Goal: Task Accomplishment & Management: Manage account settings

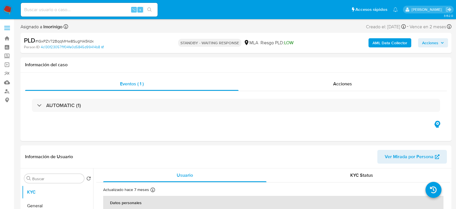
select select "10"
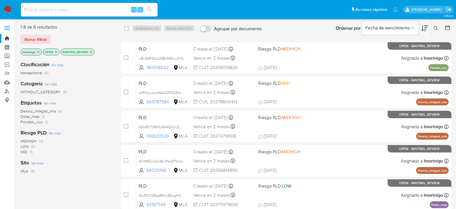
click at [91, 51] on icon "close-filter" at bounding box center [91, 51] width 3 height 3
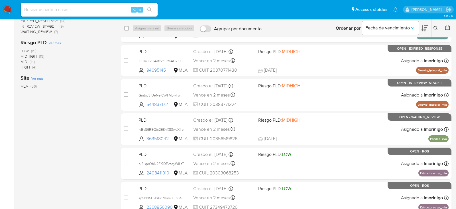
scroll to position [168, 0]
click at [397, 31] on span "Fecha de vencimiento" at bounding box center [387, 28] width 44 height 6
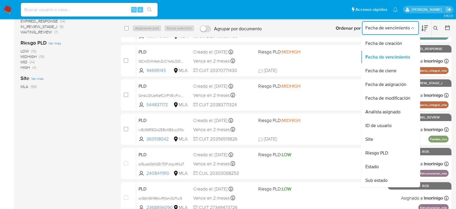
click at [423, 29] on icon at bounding box center [424, 28] width 7 height 7
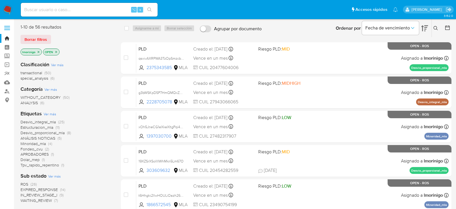
click at [77, 9] on input at bounding box center [89, 9] width 137 height 7
paste input "GmbiJ3lUeNefCjVFVEwFwtNg"
type input "GmbiJ3lUeNefCjVFVEwFwtNg"
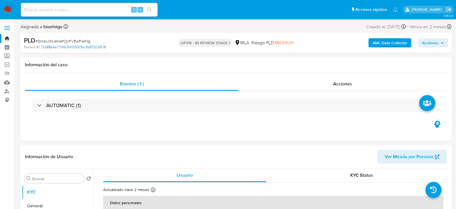
select select "10"
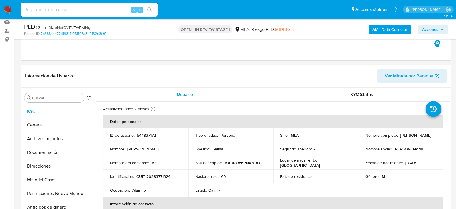
scroll to position [61, 0]
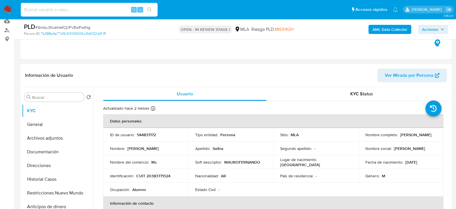
click at [96, 11] on input at bounding box center [89, 9] width 137 height 7
paste input "177438503"
type input "177438503"
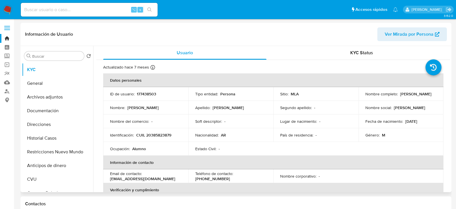
select select "10"
click at [51, 143] on button "Historial Casos" at bounding box center [55, 138] width 67 height 14
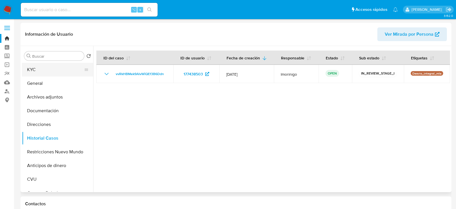
click at [46, 69] on button "KYC" at bounding box center [55, 70] width 67 height 14
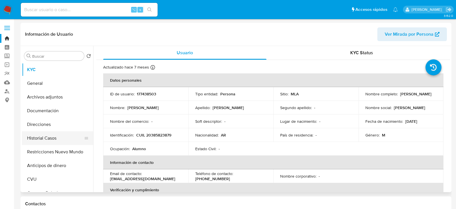
click at [37, 135] on button "Historial Casos" at bounding box center [55, 138] width 67 height 14
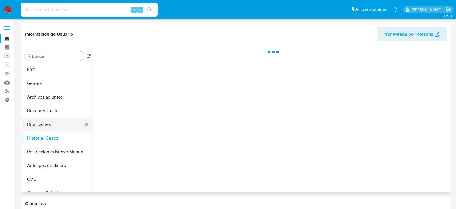
click at [37, 126] on button "Direcciones" at bounding box center [55, 124] width 67 height 14
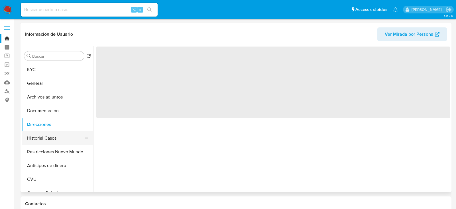
click at [38, 133] on button "Historial Casos" at bounding box center [55, 138] width 67 height 14
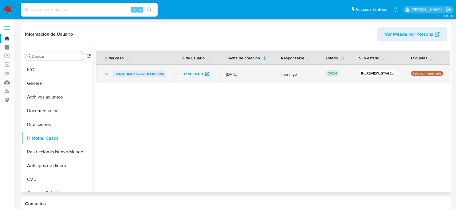
click at [142, 76] on span "vvRkHBMek9AlvWiQEf3B6Ddn" at bounding box center [140, 73] width 48 height 7
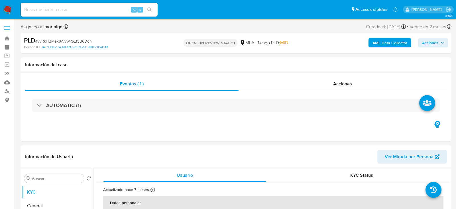
select select "10"
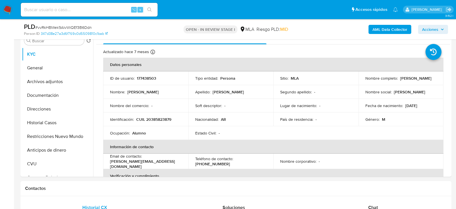
scroll to position [118, 0]
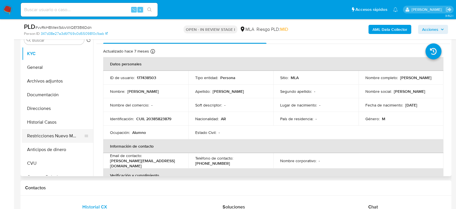
click at [38, 131] on button "Restricciones Nuevo Mundo" at bounding box center [55, 136] width 67 height 14
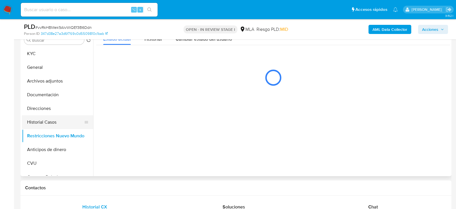
click at [39, 124] on button "Historial Casos" at bounding box center [55, 122] width 67 height 14
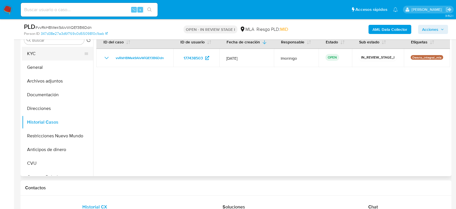
click at [36, 58] on button "KYC" at bounding box center [55, 54] width 67 height 14
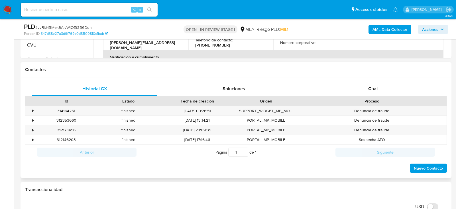
scroll to position [254, 0]
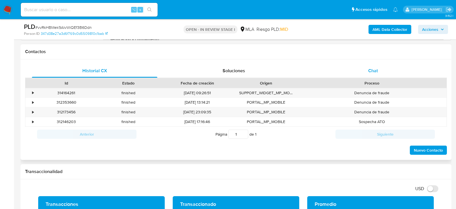
click at [392, 76] on div "Chat" at bounding box center [372, 71] width 125 height 14
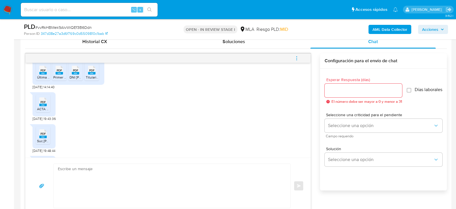
scroll to position [506, 0]
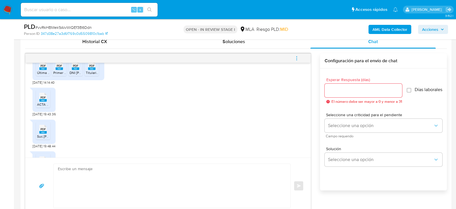
click at [45, 70] on rect at bounding box center [42, 68] width 7 height 3
click at [60, 70] on rect at bounding box center [59, 68] width 7 height 3
click at [80, 75] on span "DNI [PERSON_NAME].pdf" at bounding box center [89, 72] width 39 height 5
click at [98, 75] on span "Titularidad de máquina cat.pdf" at bounding box center [109, 72] width 46 height 5
click at [46, 102] on div "PDF PDF" at bounding box center [43, 96] width 12 height 11
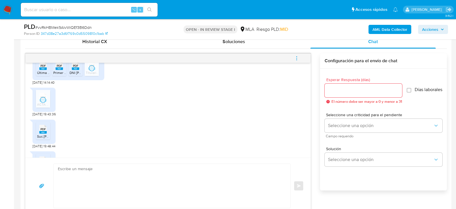
click at [44, 133] on rect at bounding box center [42, 132] width 7 height 3
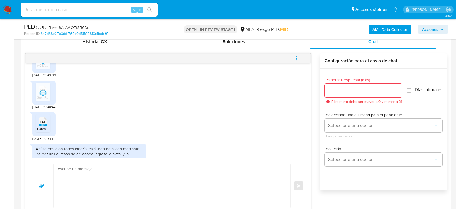
scroll to position [571, 0]
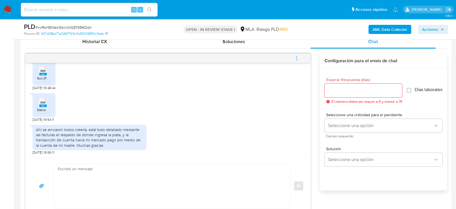
click at [43, 112] on span "Datos CBU Banco Nación.pdf" at bounding box center [59, 109] width 44 height 5
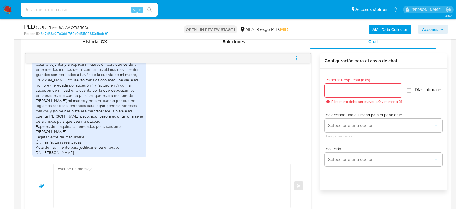
scroll to position [369, 0]
click at [76, 29] on span "# vvRkHBMek9AlvWiQEf3B6Ddn" at bounding box center [63, 28] width 56 height 6
copy span "vvRkHBMek9AlvWiQEf3B6Ddn"
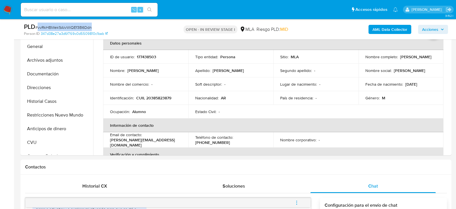
scroll to position [137, 0]
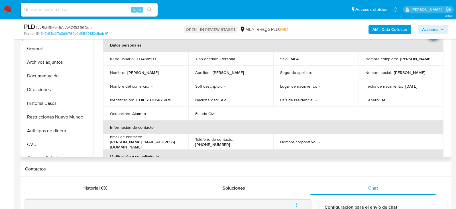
click at [153, 101] on p "CUIL 20385823879" at bounding box center [153, 99] width 35 height 5
copy p "20385823879"
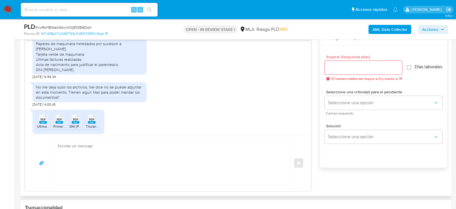
scroll to position [434, 0]
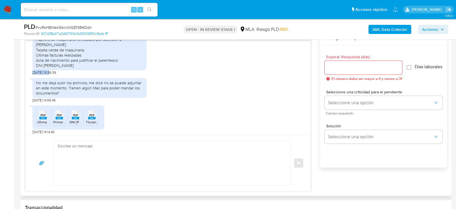
drag, startPoint x: 50, startPoint y: 83, endPoint x: 32, endPoint y: 83, distance: 18.2
click at [32, 75] on span "21/07/2025 13:56:36" at bounding box center [44, 72] width 24 height 5
copy span "21/07/2025"
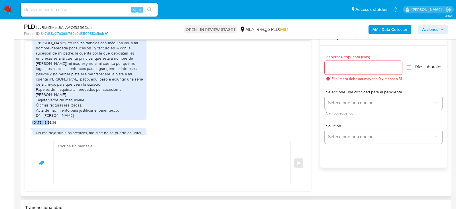
scroll to position [397, 0]
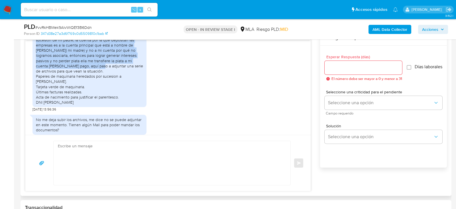
drag, startPoint x: 97, startPoint y: 63, endPoint x: 81, endPoint y: 75, distance: 19.7
click at [81, 75] on div "Buenos días como le va? Le saluda Santiago Jiménez, voy a pasar a adjuntar y a …" at bounding box center [89, 55] width 107 height 99
copy div "los últimos movimientos grandes son realizados a través de la cuenta de mi madr…"
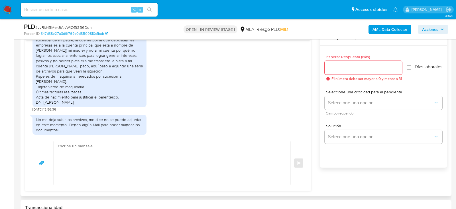
click at [164, 158] on textarea at bounding box center [170, 163] width 225 height 44
click at [125, 167] on textarea at bounding box center [170, 163] width 225 height 44
paste textarea "Hola, ¡Muchas gracias por tu respuesta! Confirmamos la recepción de la document…"
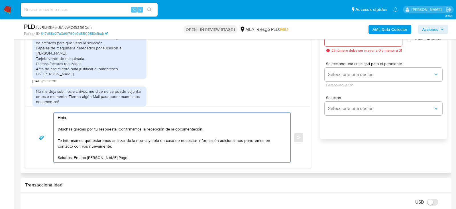
scroll to position [334, 0]
click at [156, 147] on textarea "Hola, ¡Muchas gracias por tu respuesta! Confirmamos la recepción de la document…" at bounding box center [170, 137] width 225 height 50
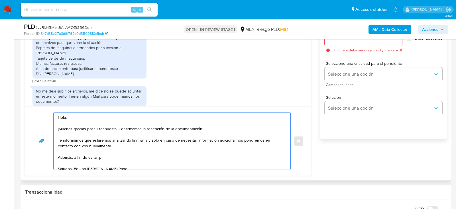
click at [76, 157] on textarea "Hola, ¡Muchas gracias por tu respuesta! Confirmamos la recepción de la document…" at bounding box center [170, 140] width 225 height 57
click at [141, 158] on textarea "Hola, ¡Muchas gracias por tu respuesta! Confirmamos la recepción de la document…" at bounding box center [170, 140] width 225 height 57
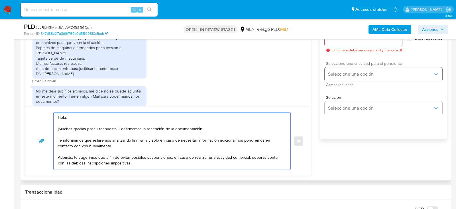
type textarea "Hola, ¡Muchas gracias por tu respuesta! Confirmamos la recepción de la document…"
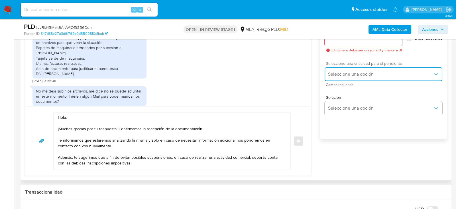
click at [368, 80] on button "Seleccione una opción" at bounding box center [384, 74] width 118 height 14
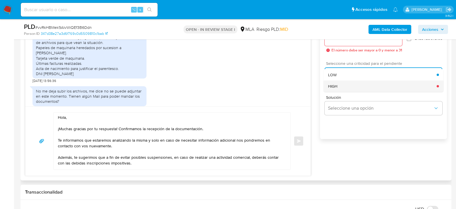
click at [348, 84] on div "HIGH" at bounding box center [382, 85] width 109 height 11
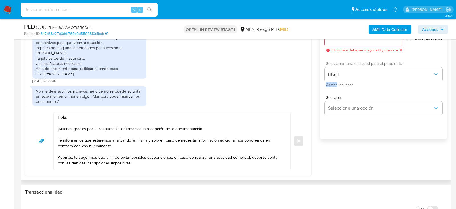
click at [348, 84] on div "Seleccione una criticidad para el pendiente HIGH Campo requerido" at bounding box center [384, 73] width 118 height 25
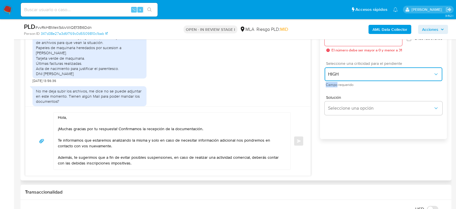
click at [347, 77] on span "HIGH" at bounding box center [380, 74] width 105 height 6
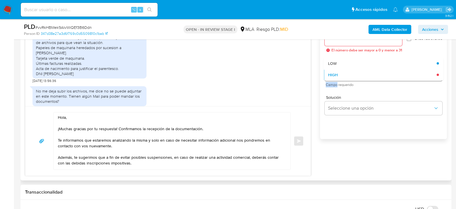
click at [343, 73] on div "HIGH" at bounding box center [382, 74] width 109 height 11
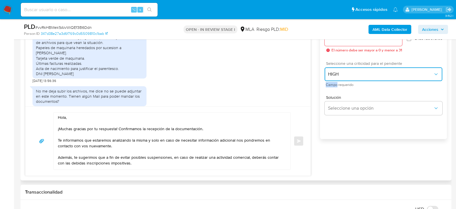
click at [343, 81] on button "HIGH" at bounding box center [384, 74] width 118 height 14
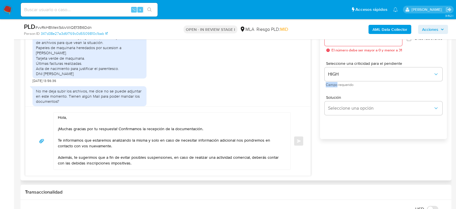
click at [339, 57] on div "Esperar Respuesta (días) El número debe ser mayor a 0 y menor a 31 Días laboral…" at bounding box center [384, 39] width 118 height 35
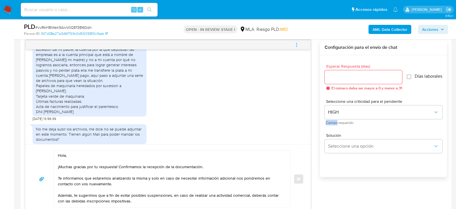
scroll to position [296, 0]
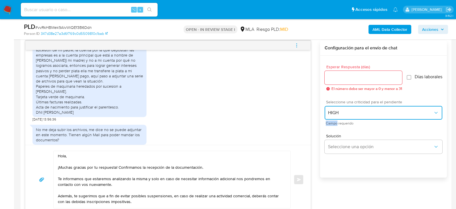
click at [336, 115] on span "HIGH" at bounding box center [380, 113] width 105 height 6
click at [335, 103] on span "LOW" at bounding box center [332, 101] width 9 height 5
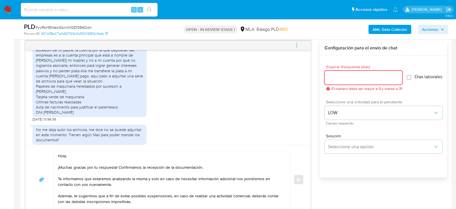
click at [334, 78] on input "Esperar Respuesta (días)" at bounding box center [364, 77] width 78 height 7
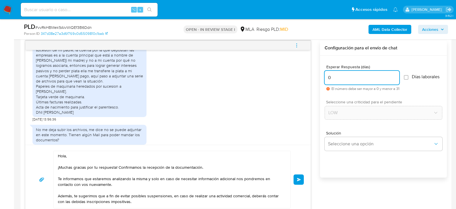
type input "0"
click at [83, 24] on div "PLD # vvRkHBMek9AlvWiQEf3B6Ddn" at bounding box center [93, 27] width 139 height 9
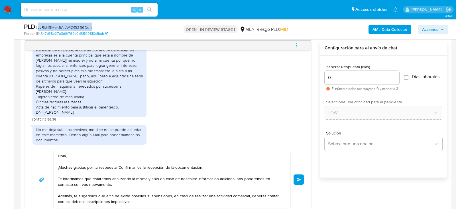
click at [83, 24] on div "PLD # vvRkHBMek9AlvWiQEf3B6Ddn" at bounding box center [93, 27] width 139 height 9
click at [83, 25] on span "# vvRkHBMek9AlvWiQEf3B6Ddn" at bounding box center [63, 28] width 56 height 6
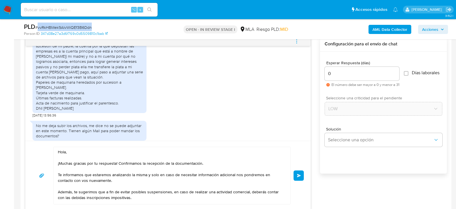
scroll to position [303, 0]
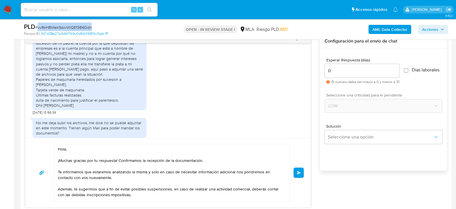
click at [297, 172] on span "Enviar" at bounding box center [299, 172] width 4 height 3
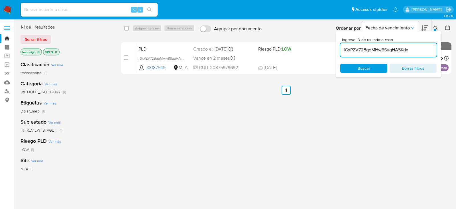
click at [347, 47] on input "IGxPZV72BqqMHw8SugHA5Kdx" at bounding box center [388, 49] width 96 height 7
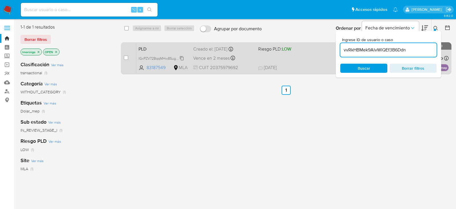
type input "vvRkHBMek9AlvWiQEf3B6Ddn"
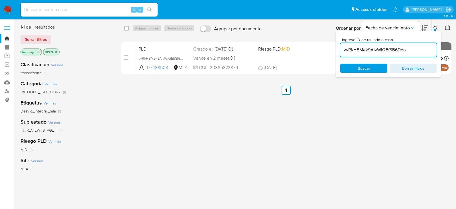
click at [124, 56] on input "checkbox" at bounding box center [126, 57] width 5 height 5
checkbox input "true"
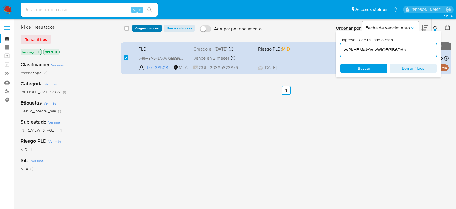
click at [148, 25] on span "Asignarme a mí" at bounding box center [147, 28] width 24 height 6
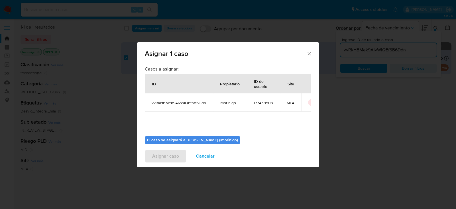
scroll to position [29, 0]
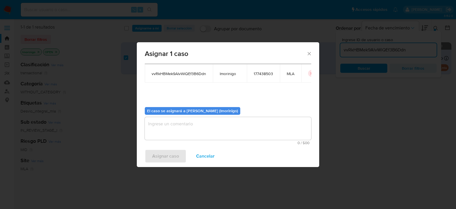
click at [178, 121] on textarea "assign-modal" at bounding box center [228, 128] width 166 height 23
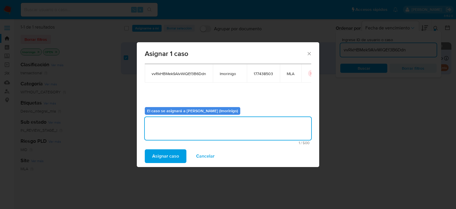
click at [163, 157] on span "Asignar caso" at bounding box center [165, 156] width 27 height 13
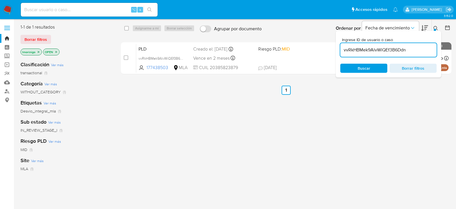
click at [362, 50] on input "vvRkHBMek9AlvWiQEf3B6Ddn" at bounding box center [388, 49] width 96 height 7
paste input "1K4vD1jbpYSgEDnWkiP14v0y"
type input "1K4vD1jbpYSgEDnWkiP14v0y"
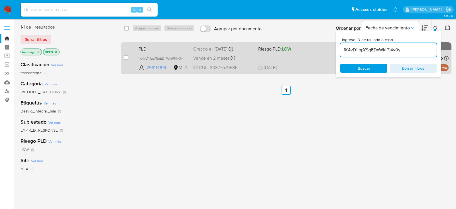
click at [121, 57] on div "case-item-checkbox No es posible asignar el caso PLD 1K4vD1jbpYSgEDnWkiP14v0y 2…" at bounding box center [286, 58] width 331 height 32
click at [122, 57] on div "case-item-checkbox No es posible asignar el caso PLD 1K4vD1jbpYSgEDnWkiP14v0y 2…" at bounding box center [286, 58] width 331 height 32
click at [128, 60] on div "case-item-checkbox No es posible asignar el caso" at bounding box center [130, 58] width 13 height 29
click at [126, 56] on input "checkbox" at bounding box center [126, 57] width 5 height 5
checkbox input "true"
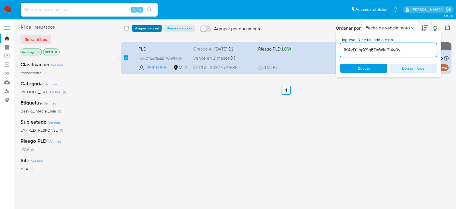
click at [148, 31] on span "Asignarme a mí" at bounding box center [147, 28] width 24 height 6
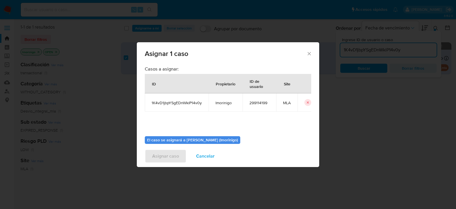
scroll to position [29, 0]
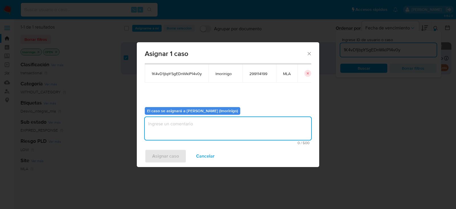
click at [193, 130] on textarea "assign-modal" at bounding box center [228, 128] width 166 height 23
click at [164, 150] on span "Asignar caso" at bounding box center [165, 156] width 27 height 13
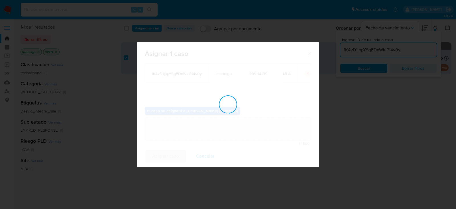
click at [164, 155] on div "assign-modal" at bounding box center [228, 104] width 182 height 125
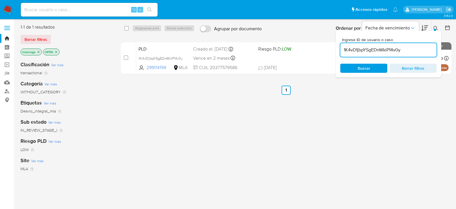
click at [351, 48] on input "1K4vD1jbpYSgEDnWkiP14v0y" at bounding box center [388, 49] width 96 height 7
paste input "IGxPZV72BqqMHw8SugHA5Kdx"
type input "IGxPZV72BqqMHw8SugHA5Kdx"
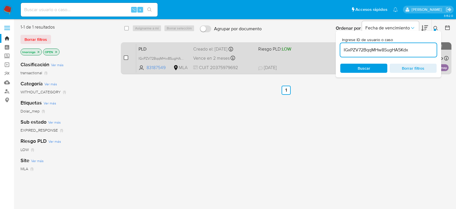
click at [125, 58] on input "checkbox" at bounding box center [126, 57] width 5 height 5
checkbox input "true"
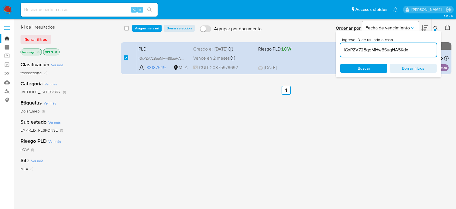
click at [144, 34] on div "select-all-cases-checkbox Asignarme a mí Borrar selección Agrupar por documento…" at bounding box center [286, 28] width 331 height 18
click at [145, 29] on span "Asignarme a mí" at bounding box center [147, 28] width 24 height 6
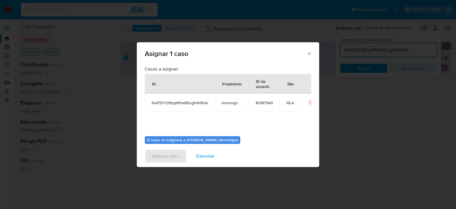
scroll to position [29, 0]
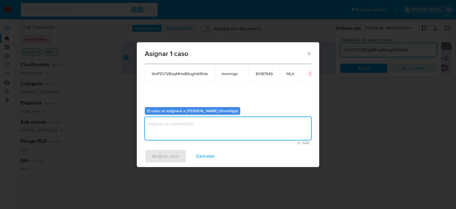
click at [193, 127] on textarea "assign-modal" at bounding box center [228, 128] width 166 height 23
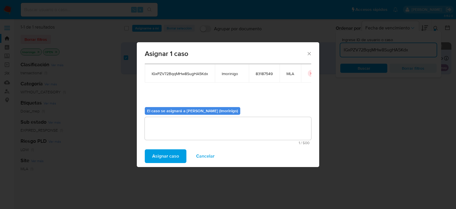
click at [163, 156] on span "Asignar caso" at bounding box center [165, 156] width 27 height 13
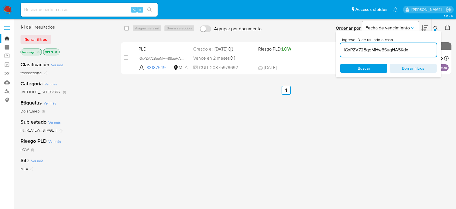
click at [365, 53] on input "IGxPZV72BqqMHw8SugHA5Kdx" at bounding box center [388, 49] width 96 height 7
paste input "J84Y8xyw2GUwcPjPmdL4Kf3L"
type input "J84Y8xyw2GUwcPjPmdL4Kf3L"
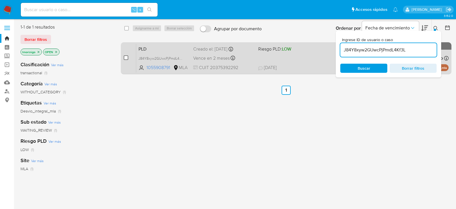
click at [126, 59] on input "checkbox" at bounding box center [126, 57] width 5 height 5
checkbox input "true"
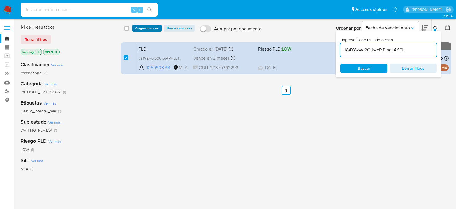
click at [140, 27] on span "Asignarme a mí" at bounding box center [147, 28] width 24 height 6
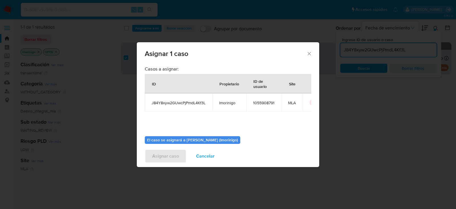
scroll to position [29, 0]
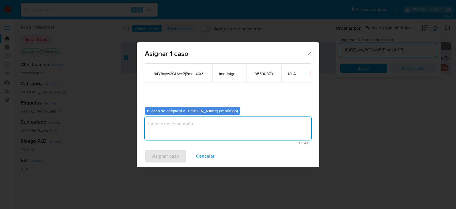
click at [192, 126] on textarea "assign-modal" at bounding box center [228, 128] width 166 height 23
click at [167, 157] on span "Asignar caso" at bounding box center [165, 156] width 27 height 13
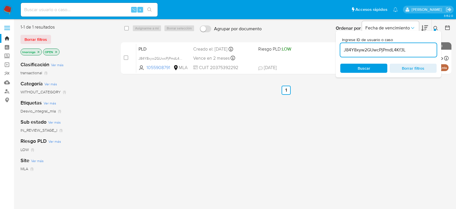
click at [353, 48] on input "J84Y8xyw2GUwcPjPmdL4Kf3L" at bounding box center [388, 49] width 96 height 7
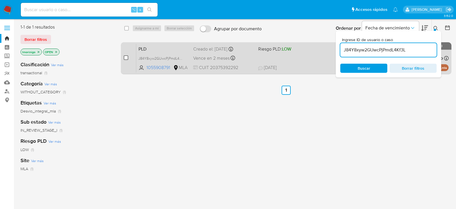
click at [127, 58] on input "checkbox" at bounding box center [126, 57] width 5 height 5
checkbox input "true"
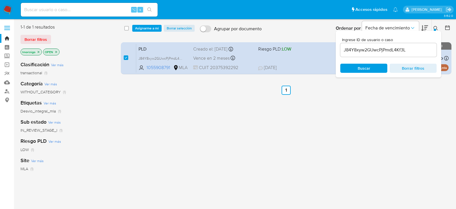
click at [138, 32] on div "select-all-cases-checkbox Asignarme a mí Borrar selección Agrupar por documento…" at bounding box center [286, 28] width 331 height 18
click at [139, 26] on span "Asignarme a mí" at bounding box center [147, 28] width 24 height 6
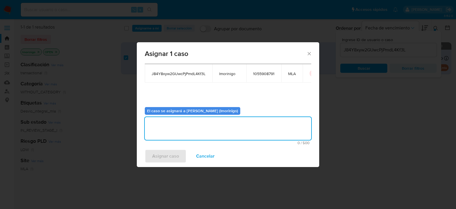
click at [169, 129] on textarea "assign-modal" at bounding box center [228, 128] width 166 height 23
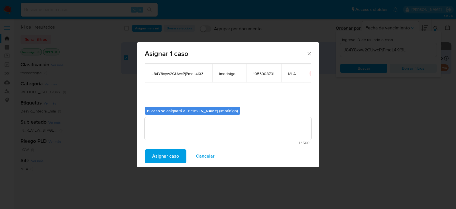
click at [167, 157] on span "Asignar caso" at bounding box center [165, 156] width 27 height 13
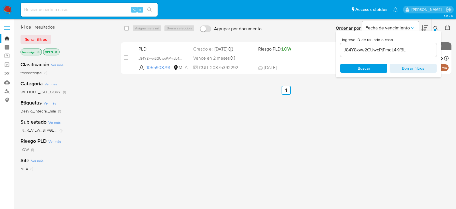
click at [372, 52] on input "J84Y8xyw2GUwcPjPmdL4Kf3L" at bounding box center [388, 49] width 96 height 7
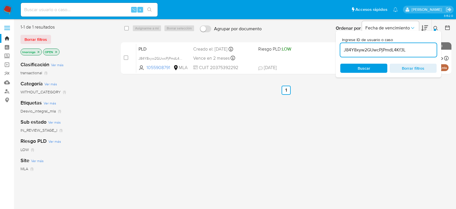
click at [372, 52] on input "J84Y8xyw2GUwcPjPmdL4Kf3L" at bounding box center [388, 49] width 96 height 7
paste input "l6CmDVH4efxZcCYsALQI0r13"
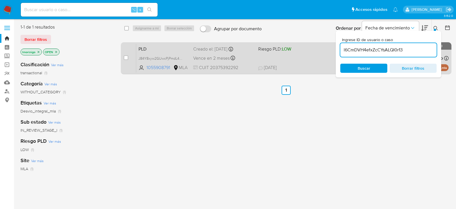
type input "l6CmDVH4efxZcCYsALQI0r13"
click at [127, 57] on input "checkbox" at bounding box center [126, 57] width 5 height 5
checkbox input "true"
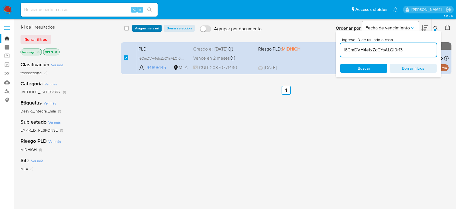
click at [136, 31] on span "Asignarme a mí" at bounding box center [147, 28] width 24 height 6
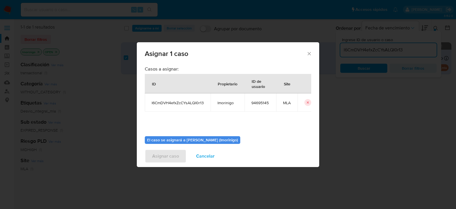
scroll to position [29, 0]
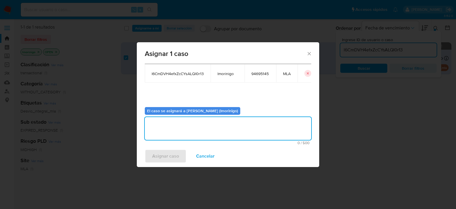
click at [212, 121] on textarea "assign-modal" at bounding box center [228, 128] width 166 height 23
click at [163, 150] on span "Asignar caso" at bounding box center [165, 156] width 27 height 13
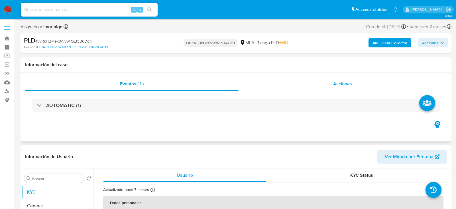
select select "10"
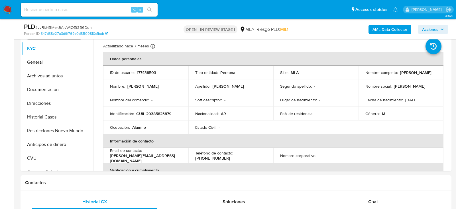
scroll to position [141, 0]
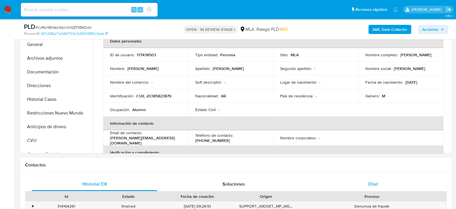
click at [366, 178] on div "Chat" at bounding box center [372, 184] width 125 height 14
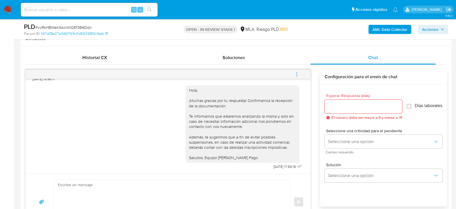
scroll to position [269, 0]
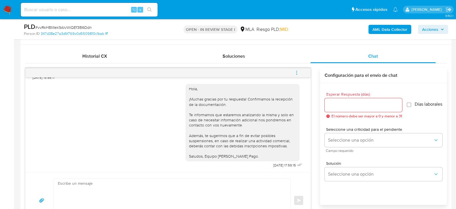
click at [298, 74] on icon "menu-action" at bounding box center [296, 72] width 5 height 5
click at [265, 61] on li "Cerrar conversación" at bounding box center [258, 61] width 58 height 10
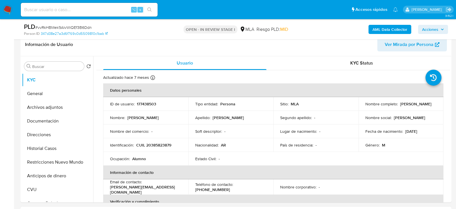
scroll to position [105, 0]
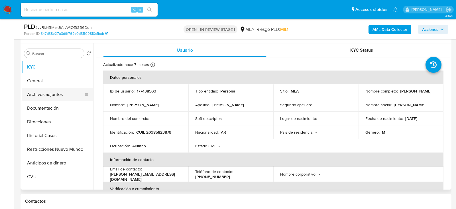
click at [51, 91] on button "Archivos adjuntos" at bounding box center [55, 95] width 67 height 14
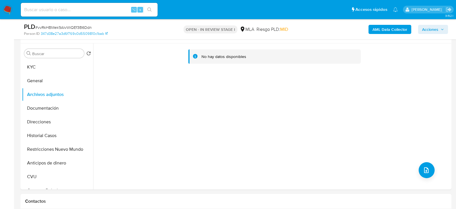
click at [387, 30] on b "AML Data Collector" at bounding box center [390, 29] width 35 height 9
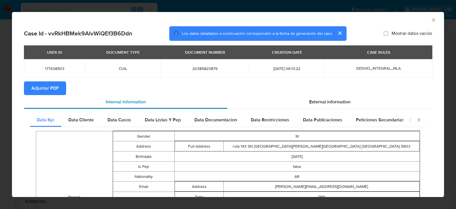
click at [52, 96] on div "Internal information" at bounding box center [126, 102] width 204 height 14
click at [52, 91] on span "Adjuntar PDF" at bounding box center [44, 88] width 27 height 13
click at [435, 16] on div "AML Data Collector" at bounding box center [228, 19] width 432 height 14
click at [434, 21] on icon "Cerrar ventana" at bounding box center [434, 20] width 6 height 6
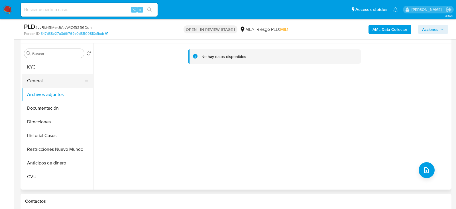
click at [38, 81] on button "General" at bounding box center [55, 81] width 67 height 14
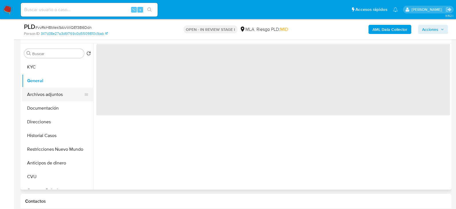
click at [38, 92] on button "Archivos adjuntos" at bounding box center [55, 95] width 67 height 14
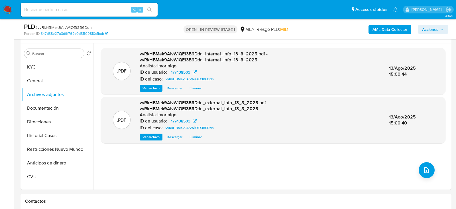
scroll to position [106, 0]
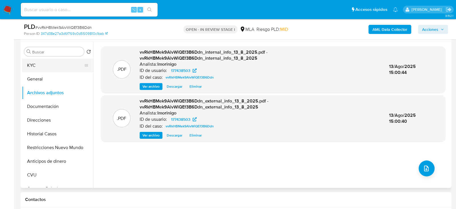
click at [59, 58] on button "KYC" at bounding box center [55, 65] width 67 height 14
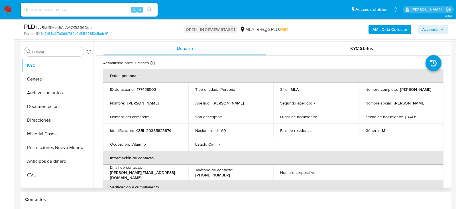
drag, startPoint x: 362, startPoint y: 92, endPoint x: 415, endPoint y: 95, distance: 52.8
click at [415, 95] on td "Nombre completo : Santiago Rafael Jimenez" at bounding box center [401, 89] width 85 height 14
click at [38, 90] on button "Archivos adjuntos" at bounding box center [55, 93] width 67 height 14
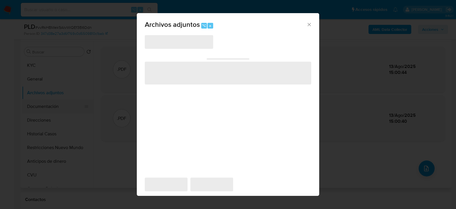
scroll to position [105, 0]
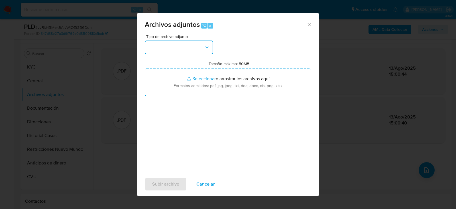
click at [171, 52] on button "button" at bounding box center [179, 47] width 68 height 14
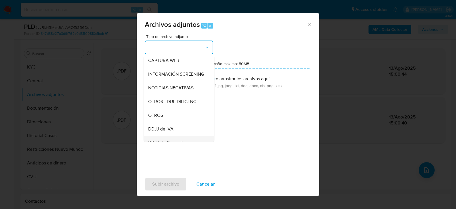
scroll to position [87, 0]
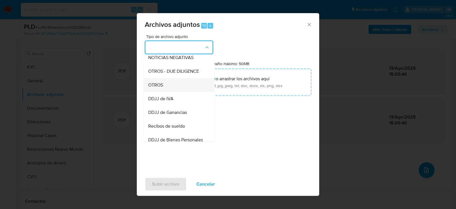
click at [164, 87] on div "OTROS" at bounding box center [177, 85] width 58 height 14
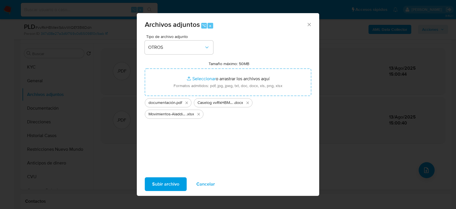
click at [153, 187] on span "Subir archivo" at bounding box center [165, 184] width 27 height 13
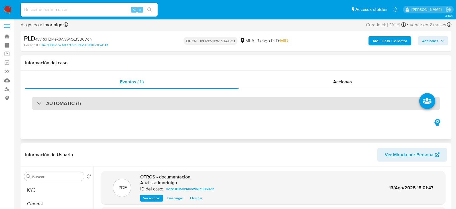
scroll to position [0, 0]
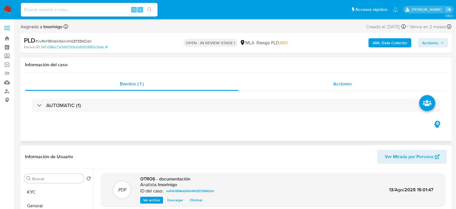
click at [343, 78] on div "Acciones" at bounding box center [343, 84] width 209 height 14
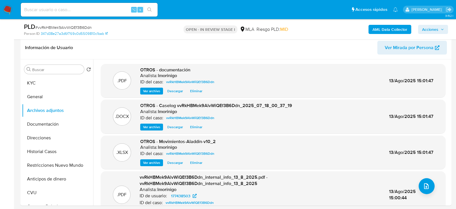
scroll to position [173, 0]
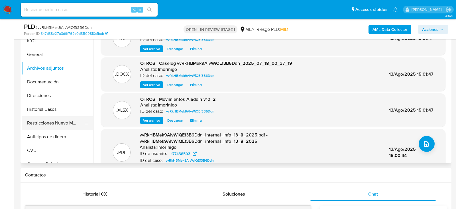
click at [47, 124] on button "Restricciones Nuevo Mundo" at bounding box center [55, 123] width 67 height 14
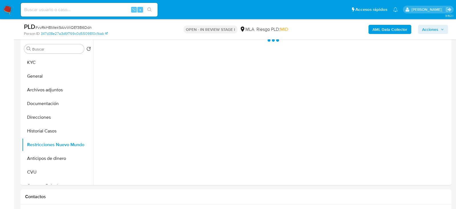
scroll to position [145, 0]
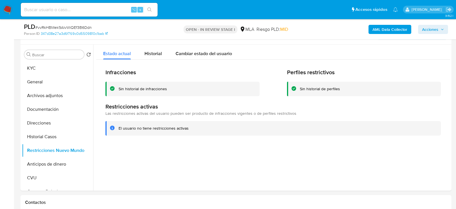
click at [439, 29] on span "Acciones" at bounding box center [433, 29] width 22 height 8
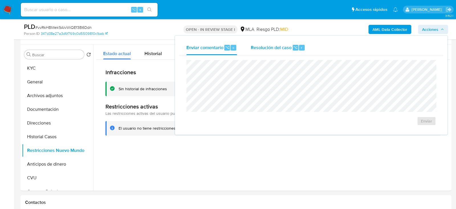
click at [290, 45] on span "Resolución del caso" at bounding box center [271, 47] width 41 height 7
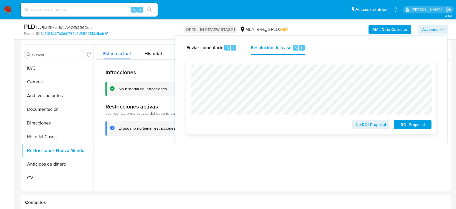
click at [367, 128] on span "No ROI Proposal" at bounding box center [371, 124] width 30 height 8
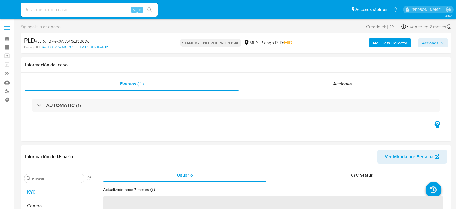
select select "10"
click at [98, 7] on input at bounding box center [89, 9] width 137 height 7
paste input "GmbiJ3lUeNefCjVFVEwFwtNg"
type input "GmbiJ3lUeNefCjVFVEwFwtNg"
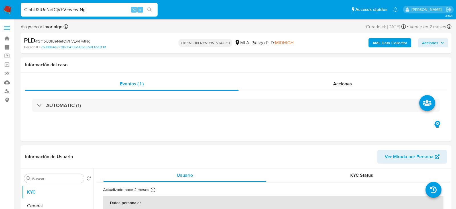
select select "10"
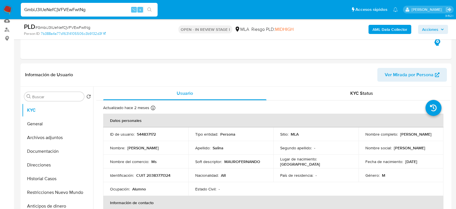
scroll to position [70, 0]
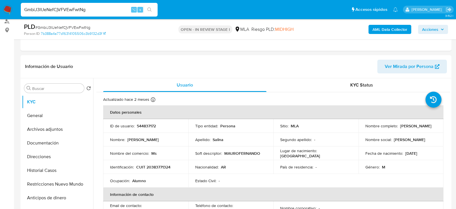
click at [93, 11] on input "GmbiJ3lUeNefCjVFVEwFwtNg" at bounding box center [89, 9] width 137 height 7
paste input "167230236"
type input "167230236"
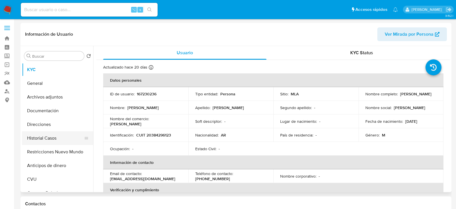
click at [52, 135] on button "Historial Casos" at bounding box center [55, 138] width 67 height 14
select select "10"
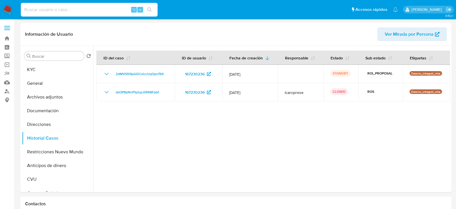
click at [75, 11] on input at bounding box center [89, 9] width 137 height 7
paste input "GmbiJ3lUeNefCjVFVEwFwtNg"
type input "GmbiJ3lUeNefCjVFVEwFwtNg"
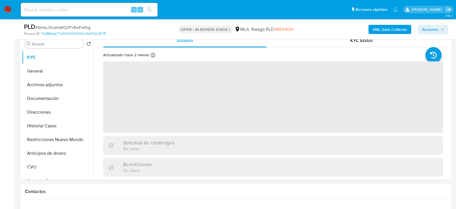
scroll to position [119, 0]
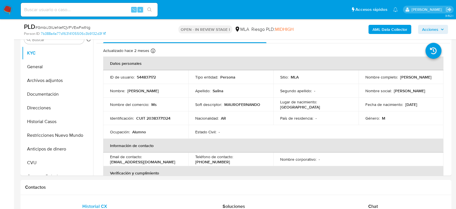
select select "10"
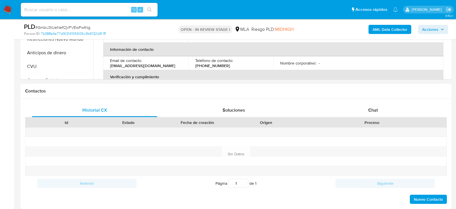
scroll to position [221, 0]
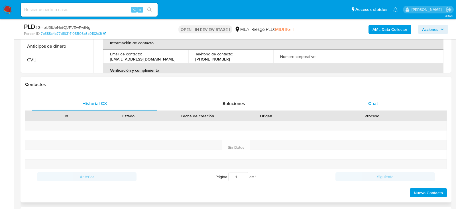
click at [365, 105] on div "Chat" at bounding box center [372, 104] width 125 height 14
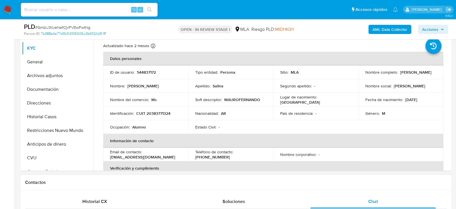
scroll to position [123, 0]
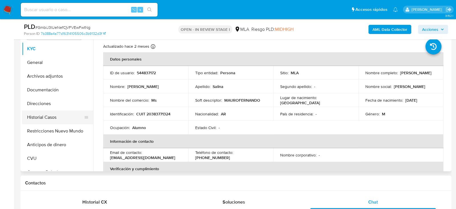
click at [46, 116] on button "Historial Casos" at bounding box center [55, 117] width 67 height 14
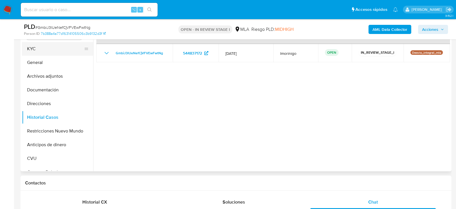
click at [52, 49] on button "KYC" at bounding box center [55, 49] width 67 height 14
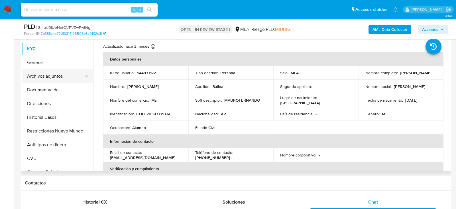
click at [63, 72] on button "Archivos adjuntos" at bounding box center [55, 76] width 67 height 14
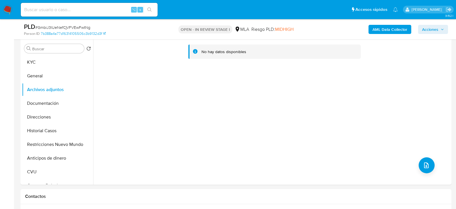
scroll to position [108, 0]
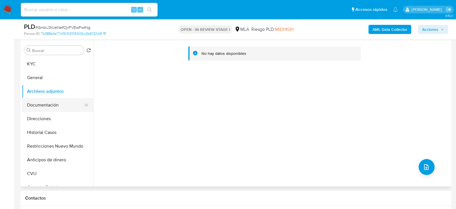
click at [39, 101] on button "Documentación" at bounding box center [55, 105] width 67 height 14
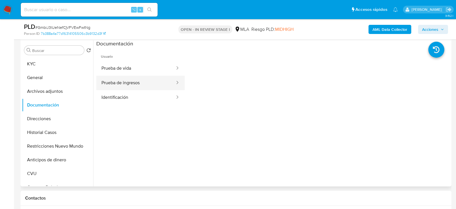
click at [130, 82] on button "Prueba de ingresos" at bounding box center [135, 83] width 79 height 15
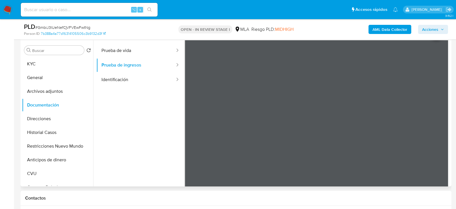
scroll to position [19, 0]
click at [41, 65] on button "KYC" at bounding box center [55, 64] width 67 height 14
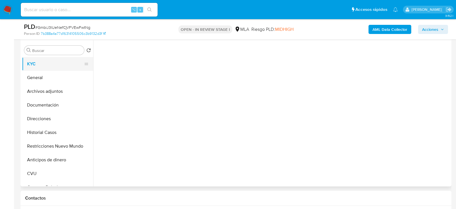
scroll to position [0, 0]
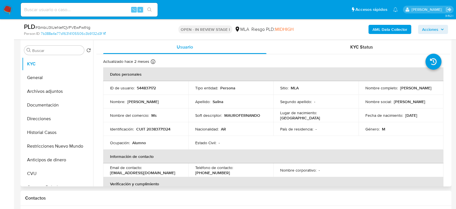
drag, startPoint x: 364, startPoint y: 90, endPoint x: 405, endPoint y: 88, distance: 40.8
click at [405, 89] on div "Nombre completo : Mauro Fernando Salina" at bounding box center [401, 87] width 72 height 5
click at [47, 95] on button "Archivos adjuntos" at bounding box center [55, 91] width 67 height 14
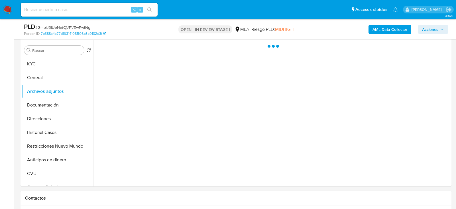
click at [385, 30] on b "AML Data Collector" at bounding box center [390, 29] width 35 height 9
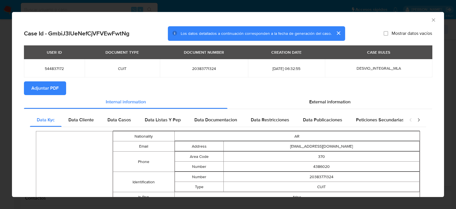
click at [55, 93] on span "Adjuntar PDF" at bounding box center [44, 88] width 27 height 13
click at [434, 20] on icon "Cerrar ventana" at bounding box center [434, 20] width 6 height 6
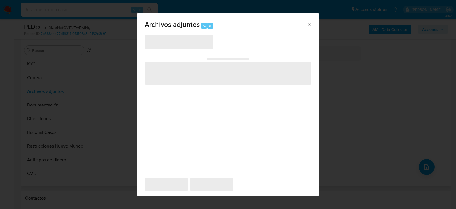
scroll to position [105, 0]
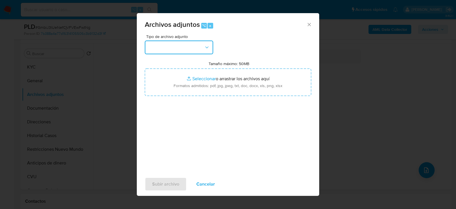
click at [166, 50] on button "button" at bounding box center [179, 47] width 68 height 14
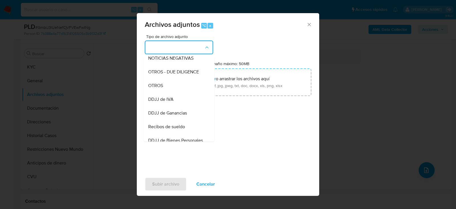
scroll to position [89, 0]
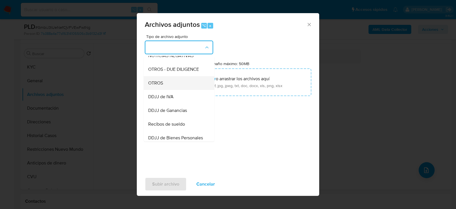
click at [163, 81] on div "OTROS" at bounding box center [177, 83] width 58 height 14
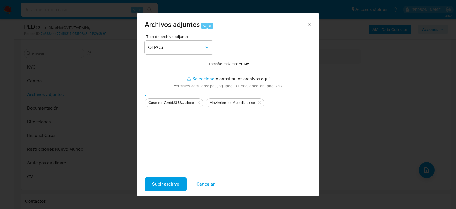
click at [169, 186] on span "Subir archivo" at bounding box center [165, 184] width 27 height 13
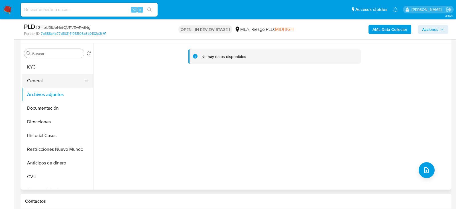
click at [56, 80] on button "General" at bounding box center [55, 81] width 67 height 14
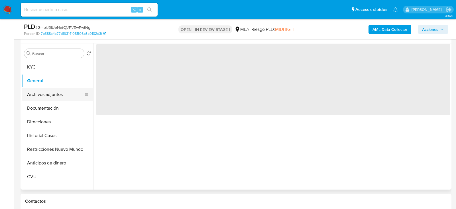
click at [56, 89] on button "Archivos adjuntos" at bounding box center [55, 95] width 67 height 14
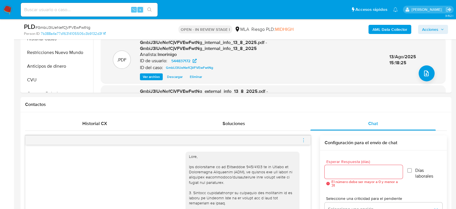
scroll to position [221, 0]
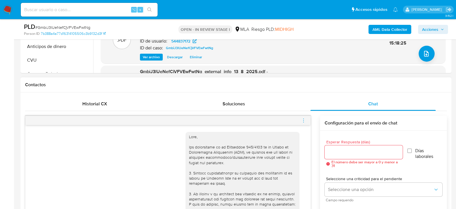
click at [304, 118] on icon "menu-action" at bounding box center [303, 120] width 5 height 5
click at [277, 111] on li "Cerrar conversación" at bounding box center [272, 108] width 58 height 10
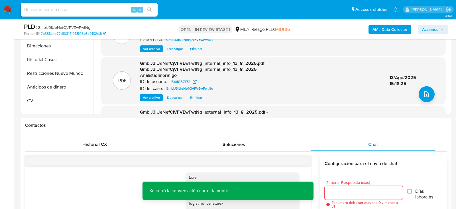
scroll to position [168, 0]
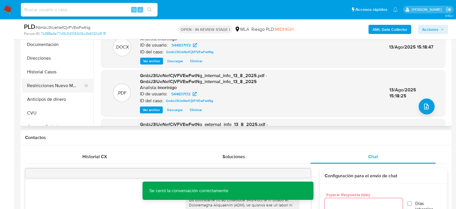
click at [33, 86] on button "Restricciones Nuevo Mundo" at bounding box center [55, 86] width 67 height 14
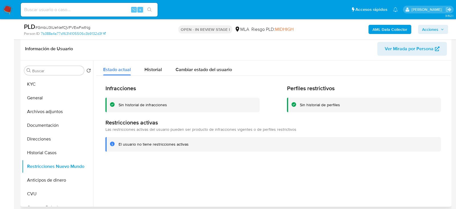
scroll to position [76, 0]
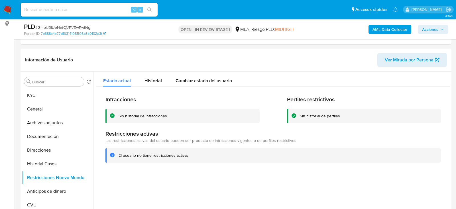
click at [440, 33] on span "Acciones" at bounding box center [433, 29] width 22 height 8
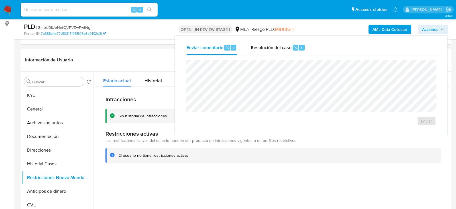
click at [277, 38] on div "Enviar comentario ⌥ c Resolución del caso ⌥ r Enviar" at bounding box center [311, 85] width 273 height 99
click at [277, 48] on span "Resolución del caso" at bounding box center [271, 47] width 41 height 7
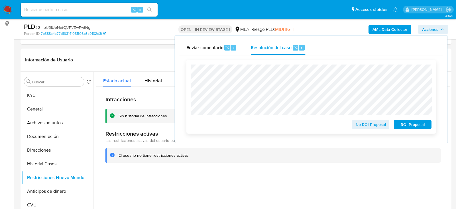
click at [351, 103] on div "No ROI Proposal ROI Proposal" at bounding box center [311, 96] width 241 height 64
click at [367, 125] on span "No ROI Proposal" at bounding box center [371, 124] width 30 height 8
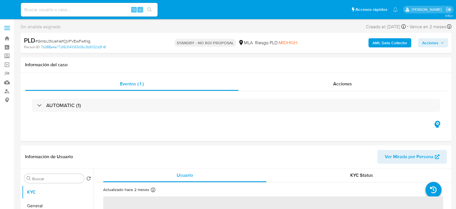
select select "10"
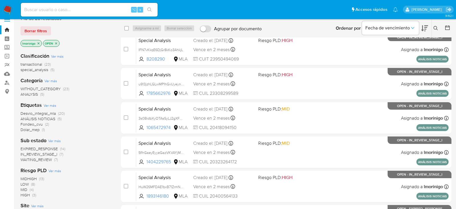
scroll to position [9, 0]
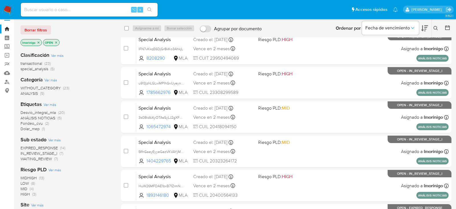
click at [52, 159] on span "WAITING_REVIEW" at bounding box center [36, 159] width 31 height 6
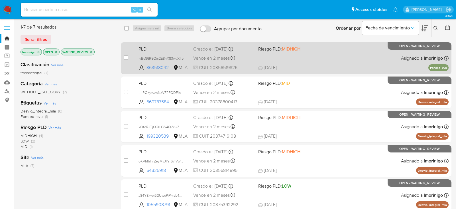
click at [305, 60] on div "PLD ivBcS6R5Qis2E8nX83wyX1lb 363518042 MLA Riesgo PLD: MIDHIGH Creado el: [DATE…" at bounding box center [292, 58] width 312 height 29
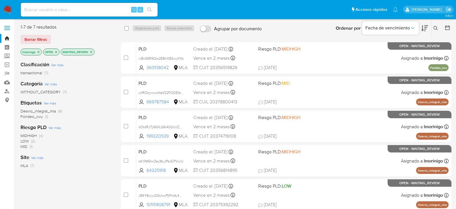
click at [77, 10] on input at bounding box center [89, 9] width 137 height 7
paste input "1K4vD1jbpYSgEDnWkiP14v0y"
type input "1K4vD1jbpYSgEDnWkiP14v0y"
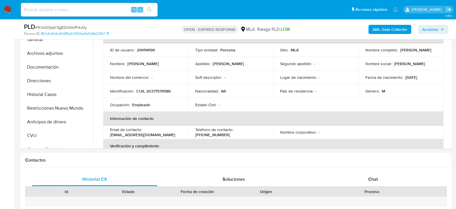
select select "10"
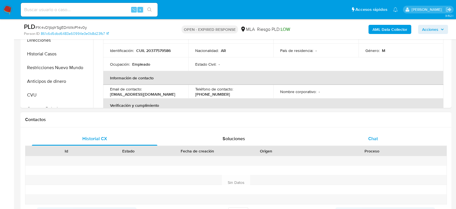
click at [383, 139] on div "Chat" at bounding box center [372, 139] width 125 height 14
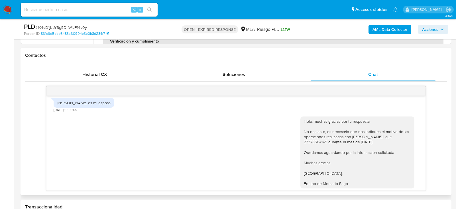
scroll to position [726, 0]
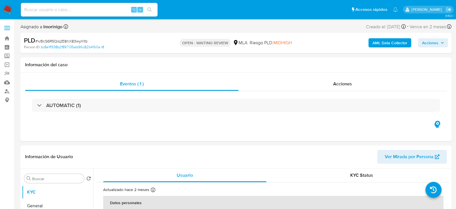
select select "10"
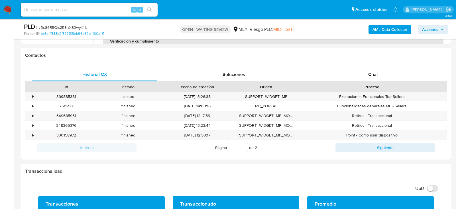
scroll to position [251, 0]
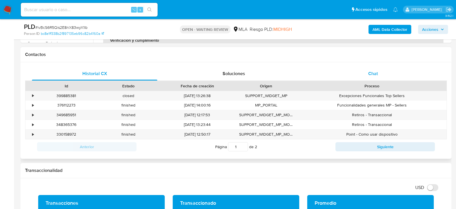
click at [379, 76] on div "Chat" at bounding box center [372, 74] width 125 height 14
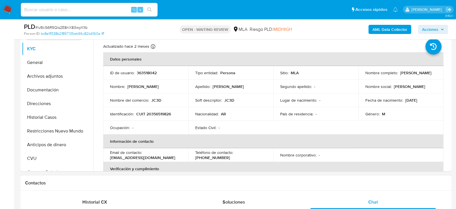
scroll to position [107, 0]
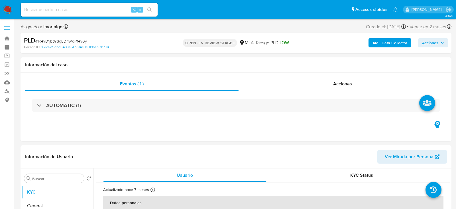
select select "10"
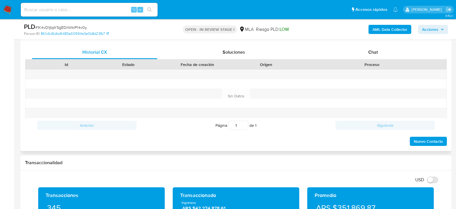
scroll to position [267, 0]
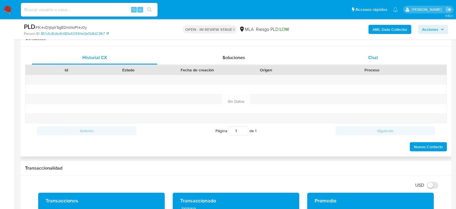
click at [371, 52] on div "Chat" at bounding box center [372, 58] width 125 height 14
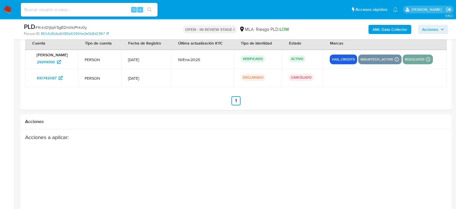
scroll to position [1017, 0]
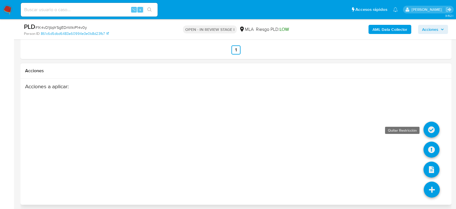
click at [429, 122] on icon at bounding box center [432, 129] width 16 height 16
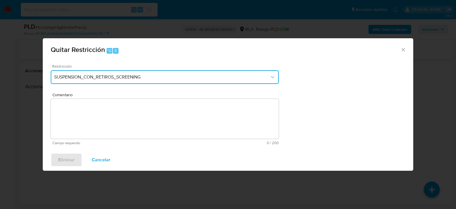
click at [131, 79] on span "SUSPENSION_CON_RETIROS_SCREENING" at bounding box center [162, 77] width 216 height 6
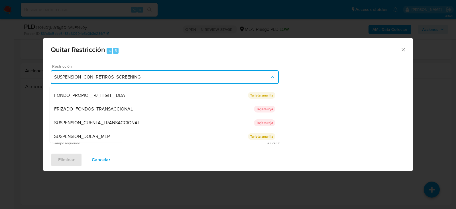
scroll to position [93, 0]
click at [109, 119] on span "SUSPENSION_CUENTA_TRANSACCIONAL" at bounding box center [97, 122] width 86 height 6
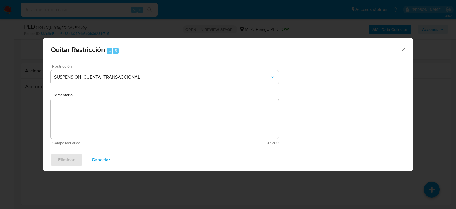
click at [109, 119] on textarea "Comentario" at bounding box center [165, 119] width 228 height 40
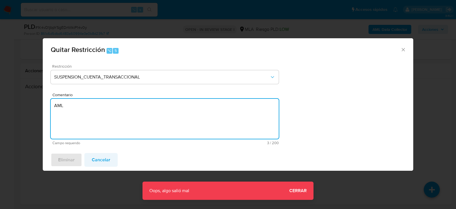
type textarea "AML"
click at [108, 157] on span "Cancelar" at bounding box center [101, 159] width 19 height 13
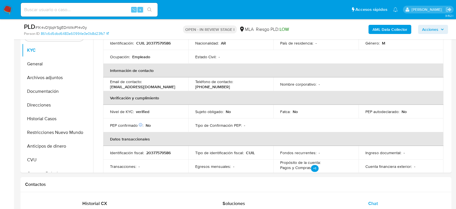
scroll to position [121, 0]
click at [38, 135] on button "Restricciones Nuevo Mundo" at bounding box center [55, 133] width 67 height 14
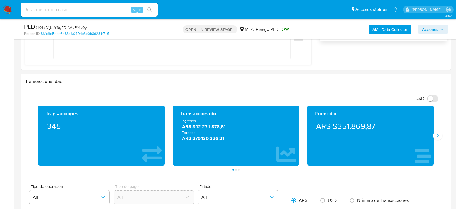
scroll to position [1017, 0]
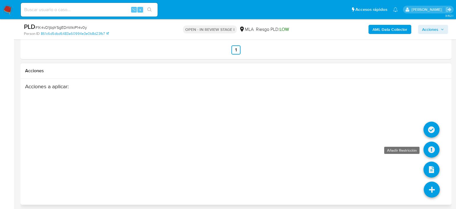
click at [432, 149] on icon at bounding box center [432, 149] width 16 height 16
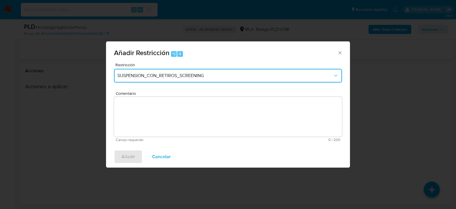
click at [138, 76] on span "SUSPENSION_CON_RETIROS_SCREENING" at bounding box center [225, 76] width 216 height 6
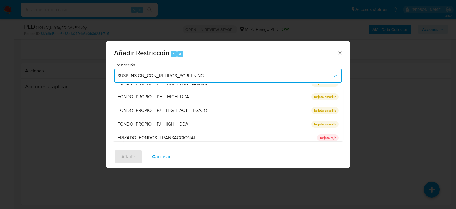
scroll to position [75, 0]
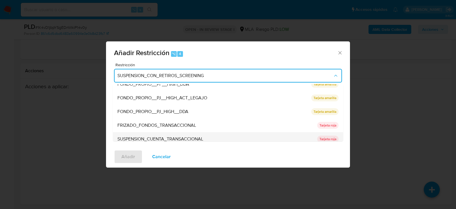
click at [139, 137] on span "SUSPENSION_CUENTA_TRANSACCIONAL" at bounding box center [160, 139] width 86 height 6
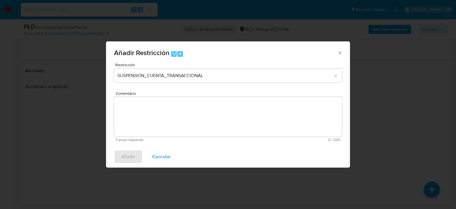
click at [139, 137] on div "Comentario Campo requerido 0 / 200 200 caracteres restantes" at bounding box center [228, 116] width 228 height 50
click at [140, 119] on textarea "Comentario" at bounding box center [228, 117] width 228 height 40
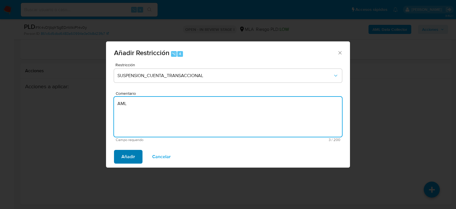
type textarea "AML"
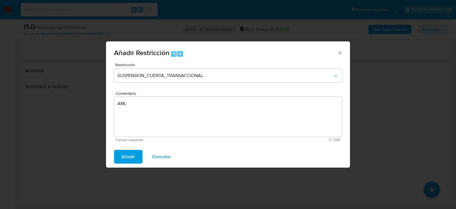
click at [129, 160] on span "Añadir" at bounding box center [128, 156] width 14 height 13
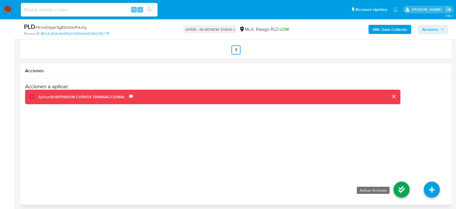
click at [396, 186] on icon at bounding box center [402, 189] width 16 height 16
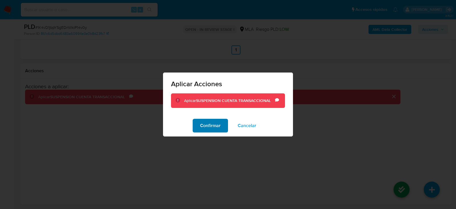
click at [208, 129] on span "Confirmar" at bounding box center [210, 125] width 21 height 13
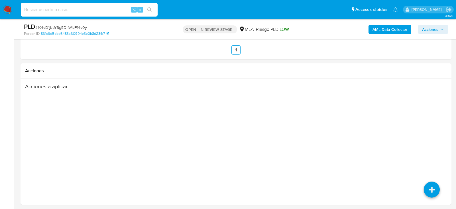
click at [80, 8] on input at bounding box center [89, 9] width 137 height 7
paste input "QiYMkrbPmWHnnOPAWd5dOZrM"
type input "QiYMkrbPmWHnnOPAWd5dOZrM"
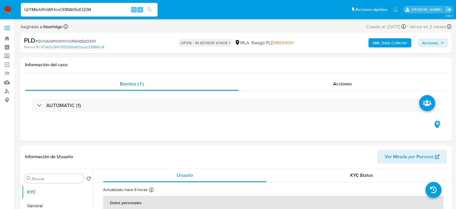
select select "10"
click at [159, 26] on div "Asignado a lmorinigo Asignado el: 17/07/2025 16:35:25 Creado el: 12/07/2025 Cre…" at bounding box center [236, 28] width 431 height 10
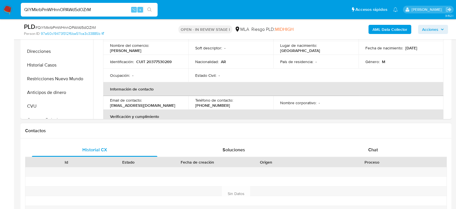
scroll to position [189, 0]
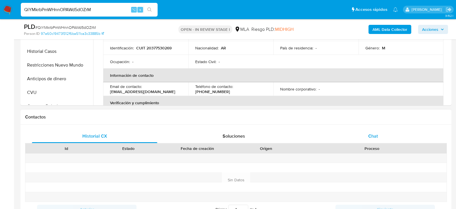
click at [360, 139] on div "Chat" at bounding box center [372, 136] width 125 height 14
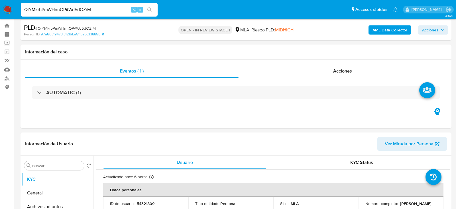
scroll to position [0, 0]
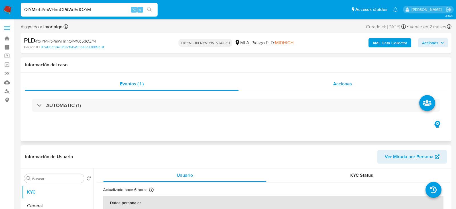
click at [325, 80] on div "Acciones" at bounding box center [343, 84] width 209 height 14
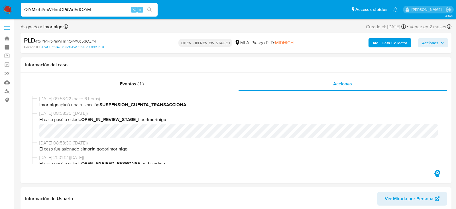
click at [75, 5] on div "QiYMkrbPmWHnnOPAWd5dOZrM ⌥ s" at bounding box center [89, 10] width 137 height 14
click at [75, 6] on input "QiYMkrbPmWHnnOPAWd5dOZrM" at bounding box center [89, 9] width 137 height 7
paste input "IGxPZV72BqqMHw8SugHA5Kdx"
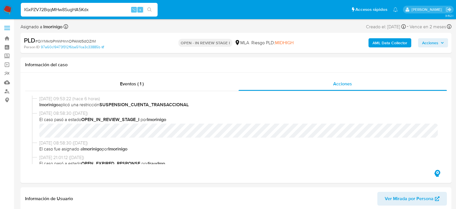
type input "IGxPZV72BqqMHw8SugHA5Kdx"
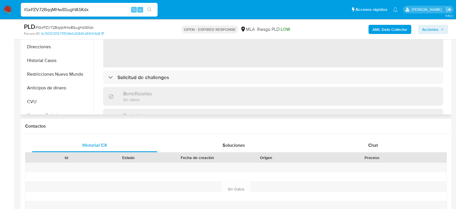
scroll to position [188, 0]
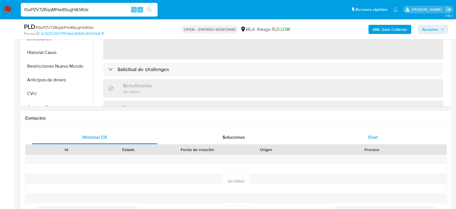
click at [335, 134] on div "Chat" at bounding box center [372, 137] width 125 height 14
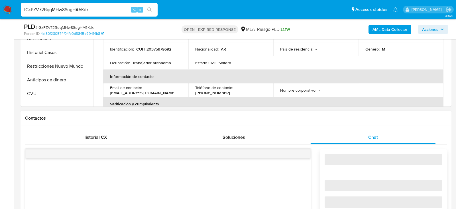
select select "10"
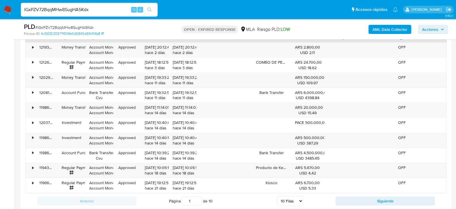
scroll to position [700, 0]
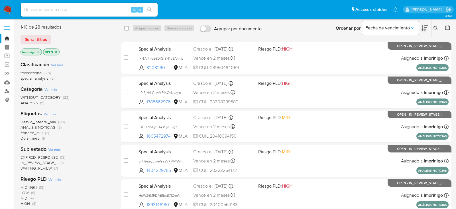
click at [8, 91] on link "Buscador de personas" at bounding box center [34, 91] width 68 height 9
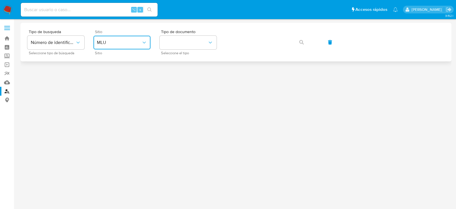
click at [130, 43] on span "MLU" at bounding box center [119, 43] width 44 height 6
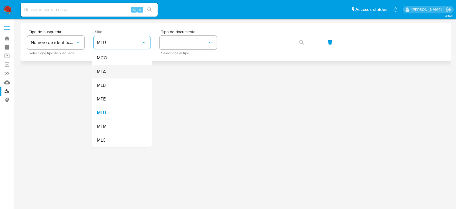
drag, startPoint x: 122, startPoint y: 79, endPoint x: 113, endPoint y: 70, distance: 12.9
click at [113, 70] on ul "MCO MLA MLB MPE MLU MLM MLC" at bounding box center [121, 99] width 59 height 96
click at [113, 70] on div "MLA" at bounding box center [120, 72] width 47 height 14
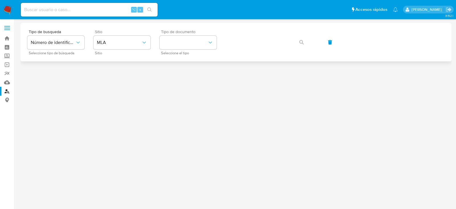
click at [184, 49] on div "Tipo de documento Seleccione el tipo" at bounding box center [188, 42] width 57 height 25
click at [192, 45] on button "identificationType" at bounding box center [188, 43] width 57 height 14
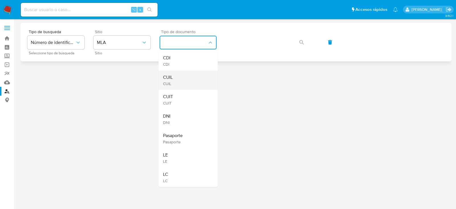
click at [191, 79] on div "CUIL CUIL" at bounding box center [186, 79] width 47 height 19
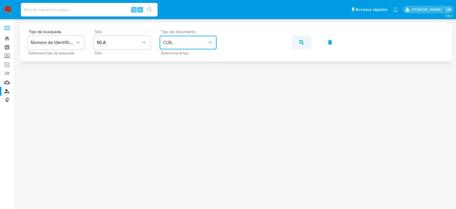
click at [302, 41] on icon "button" at bounding box center [301, 42] width 5 height 5
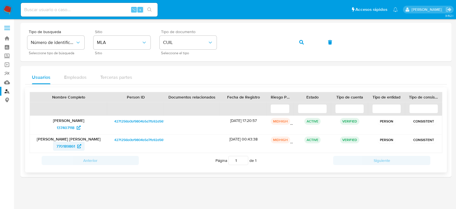
click at [73, 143] on span "770189861" at bounding box center [65, 145] width 19 height 9
click at [61, 130] on span "137407118" at bounding box center [66, 127] width 18 height 9
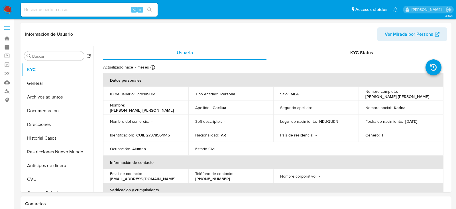
select select "10"
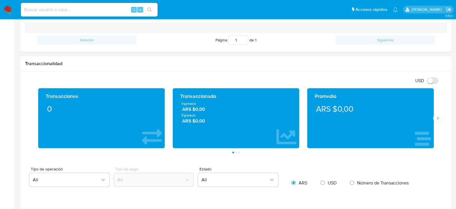
scroll to position [198, 0]
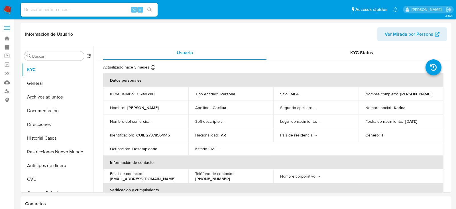
select select "10"
click at [149, 131] on td "Identificación : CUIL 27378564145" at bounding box center [145, 135] width 85 height 14
click at [149, 132] on p "CUIL 27378564145" at bounding box center [153, 134] width 34 height 5
copy p "27378564145"
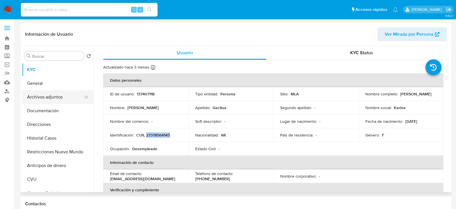
click at [53, 96] on button "Archivos adjuntos" at bounding box center [55, 97] width 67 height 14
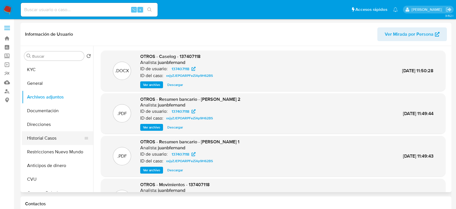
click at [46, 136] on button "Historial Casos" at bounding box center [55, 138] width 67 height 14
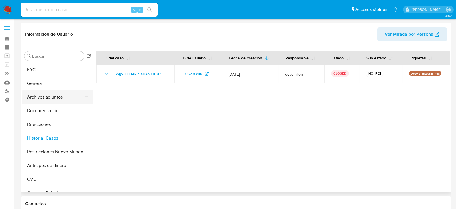
click at [39, 94] on button "Archivos adjuntos" at bounding box center [55, 97] width 67 height 14
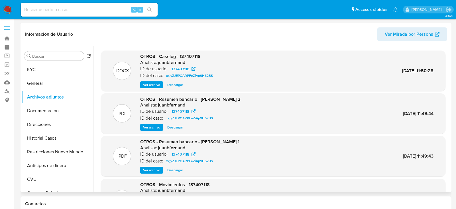
click at [173, 83] on span "Descargar" at bounding box center [175, 85] width 16 height 6
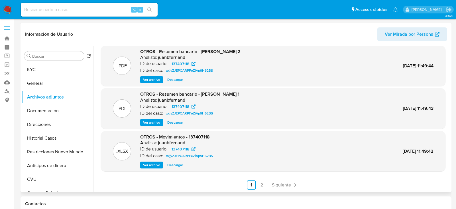
click at [155, 121] on span "Ver archivo" at bounding box center [151, 122] width 17 height 6
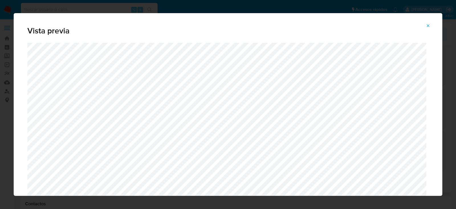
click at [430, 23] on span "Attachment preview" at bounding box center [428, 26] width 5 height 8
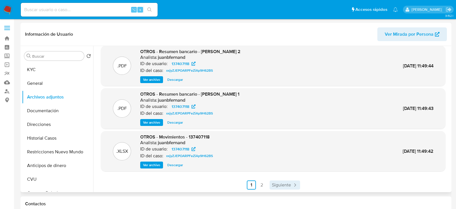
click at [283, 186] on span "Siguiente" at bounding box center [281, 184] width 19 height 5
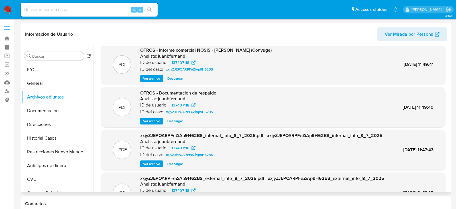
scroll to position [8, 0]
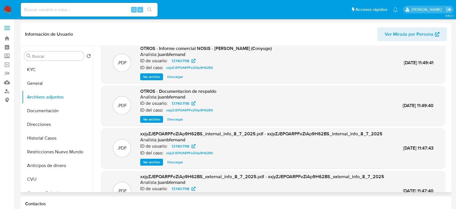
click at [149, 120] on span "Ver archivo" at bounding box center [151, 119] width 17 height 6
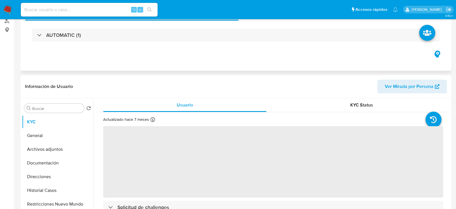
select select "10"
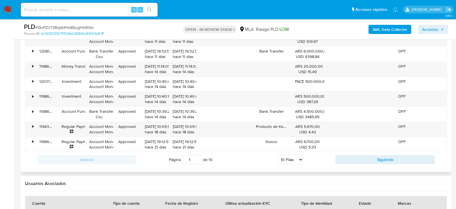
scroll to position [921, 0]
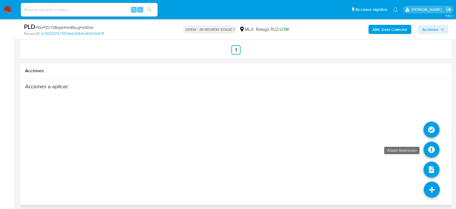
click at [436, 149] on icon at bounding box center [432, 149] width 16 height 16
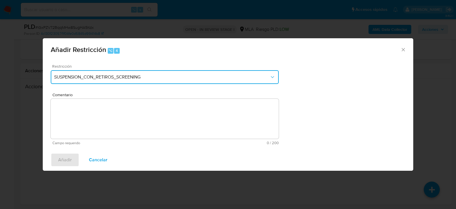
click at [159, 72] on button "SUSPENSION_CON_RETIROS_SCREENING" at bounding box center [165, 77] width 228 height 14
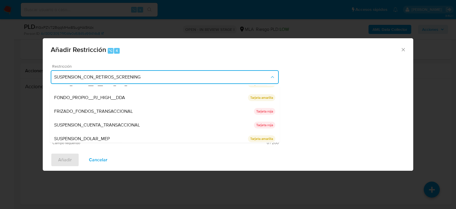
scroll to position [93, 0]
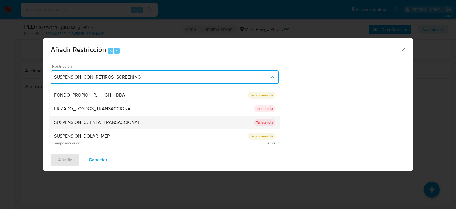
click at [89, 119] on span "SUSPENSION_CUENTA_TRANSACCIONAL" at bounding box center [97, 122] width 86 height 6
click at [89, 119] on textarea "Comentario" at bounding box center [165, 119] width 228 height 40
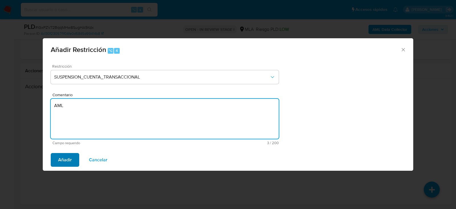
type textarea "AML"
click at [71, 155] on span "Añadir" at bounding box center [65, 159] width 14 height 13
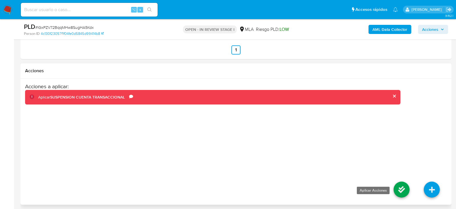
click at [401, 186] on icon at bounding box center [402, 189] width 16 height 16
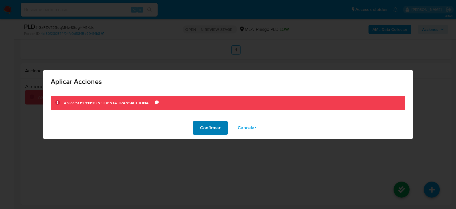
click at [213, 131] on span "Confirmar" at bounding box center [210, 127] width 21 height 13
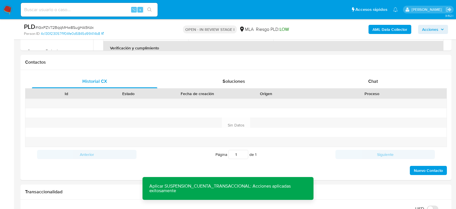
scroll to position [139, 0]
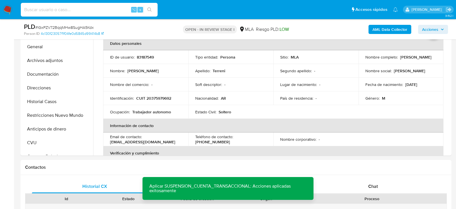
click at [104, 7] on input at bounding box center [89, 9] width 137 height 7
paste input "J84Y8xyw2GUwcPjPmdL4Kf3L"
type input "J84Y8xyw2GUwcPjPmdL4Kf3L"
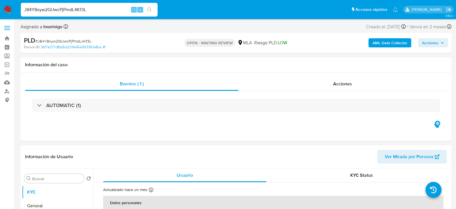
select select "10"
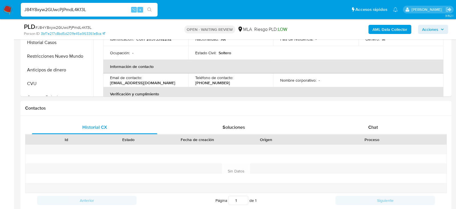
scroll to position [222, 0]
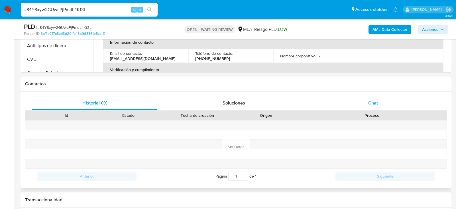
click at [362, 104] on div "Chat" at bounding box center [372, 103] width 125 height 14
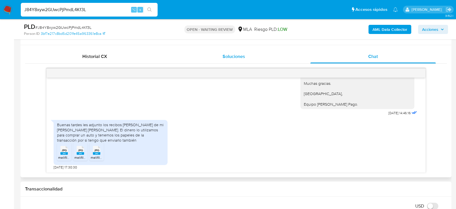
scroll to position [269, 0]
click at [63, 150] on span "JPG" at bounding box center [64, 150] width 5 height 4
click at [78, 153] on icon "JPG" at bounding box center [80, 150] width 7 height 10
click at [96, 153] on icon "JPG" at bounding box center [96, 150] width 7 height 10
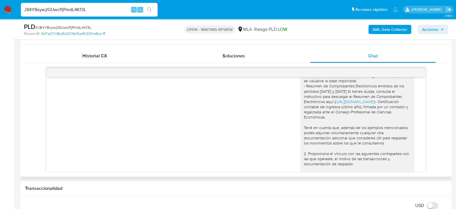
scroll to position [558, 0]
click at [85, 30] on span "# J84Y8xyw2GUwcPjPmdL4Kf3L" at bounding box center [63, 28] width 56 height 6
copy span "J84Y8xyw2GUwcPjPmdL4Kf3L"
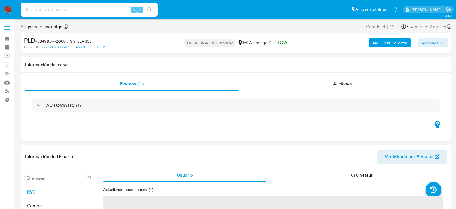
select select "10"
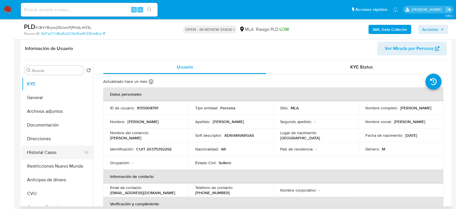
click at [23, 147] on button "Historial Casos" at bounding box center [55, 152] width 67 height 14
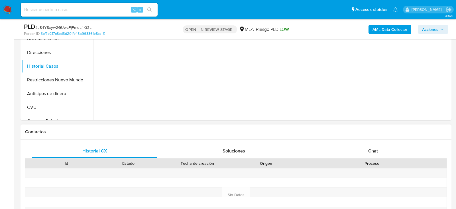
scroll to position [183, 0]
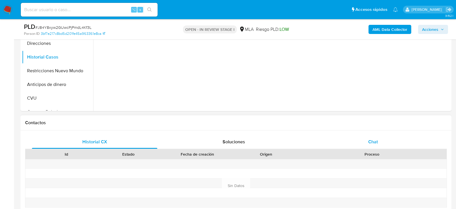
click at [366, 143] on div "Chat" at bounding box center [372, 142] width 125 height 14
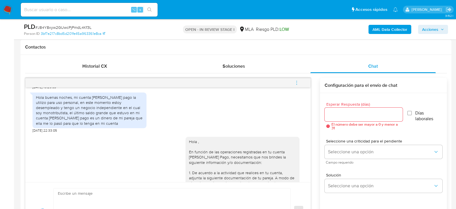
scroll to position [444, 0]
drag, startPoint x: 50, startPoint y: 144, endPoint x: 32, endPoint y: 144, distance: 17.7
click at [32, 144] on div "17/07/2025 20:00:58 Hola, Esperamos que te encuentres muy bien. Te consultamos …" at bounding box center [167, 134] width 285 height 95
copy span "23/07/2025"
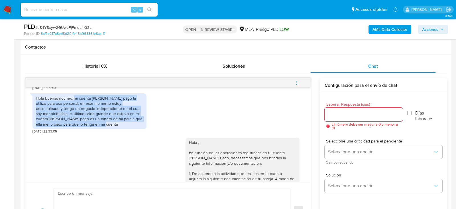
drag, startPoint x: 74, startPoint y: 113, endPoint x: 116, endPoint y: 138, distance: 48.8
click at [116, 127] on div "Hola buenas noches, mi cuenta [PERSON_NAME] pago la utilizo para uso personal, …" at bounding box center [89, 110] width 107 height 31
copy div "mi cuenta de mercado pago la utilizo para uso personal, en este momento estoy d…"
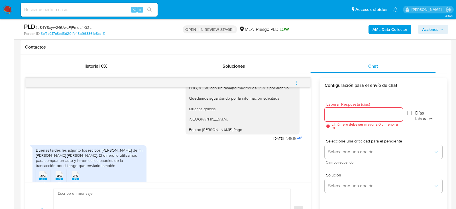
scroll to position [727, 0]
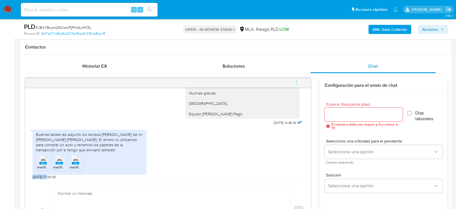
drag, startPoint x: 50, startPoint y: 176, endPoint x: 31, endPoint y: 176, distance: 19.1
click at [31, 176] on div "17/07/2025 20:00:58 Hola, Esperamos que te encuentres muy bien. Te consultamos …" at bounding box center [167, 134] width 285 height 95
copy span "30/07/2025"
drag, startPoint x: 79, startPoint y: 138, endPoint x: 49, endPoint y: 146, distance: 30.9
click at [49, 146] on div "Buenas tardes les adjunto los recibos [PERSON_NAME] de mi [PERSON_NAME] [PERSON…" at bounding box center [89, 142] width 107 height 21
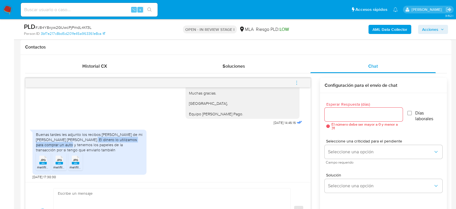
copy div "El dinero lo utilizamos para comprar un auto"
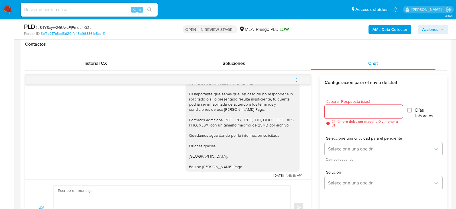
scroll to position [654, 0]
drag, startPoint x: 189, startPoint y: 99, endPoint x: 271, endPoint y: 103, distance: 81.6
click at [271, 103] on div "Hola , En función de las operaciones registradas en tu cuenta de Mercado Pago, …" at bounding box center [242, 48] width 107 height 244
copy div "Paula Carolina Maydana | cuit: 27402521908"
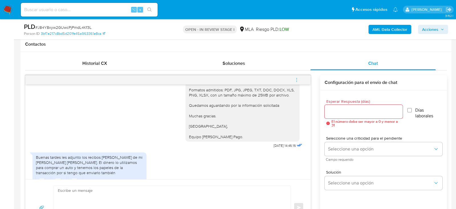
scroll to position [727, 0]
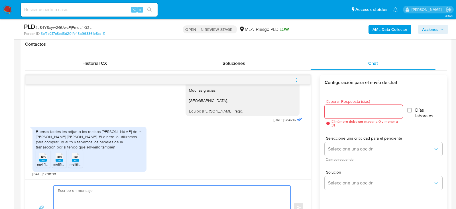
click at [196, 187] on textarea at bounding box center [170, 207] width 225 height 44
paste textarea "Hola, ¡Muchas gracias por tu respuesta! Confirmamos la recepción de la document…"
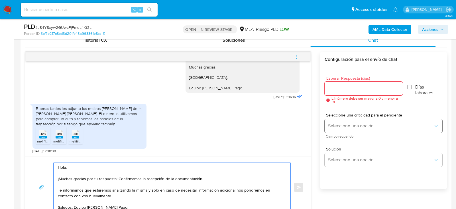
type textarea "Hola, ¡Muchas gracias por tu respuesta! Confirmamos la recepción de la document…"
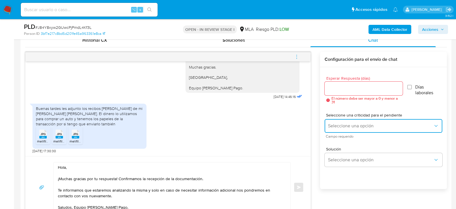
click at [368, 126] on span "Seleccione una opción" at bounding box center [380, 126] width 105 height 6
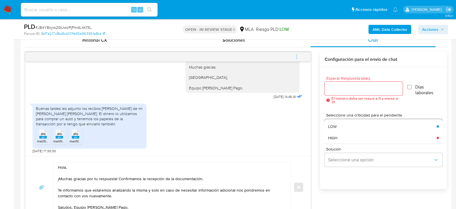
click at [363, 123] on div "LOW" at bounding box center [380, 126] width 105 height 11
click at [343, 82] on div at bounding box center [364, 89] width 78 height 14
click at [343, 88] on input "Esperar Respuesta (días)" at bounding box center [364, 88] width 78 height 7
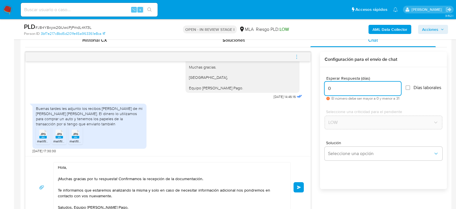
type input "0"
click at [80, 26] on span "# J84Y8xyw2GUwcPjPmdL4Kf3L" at bounding box center [63, 28] width 56 height 6
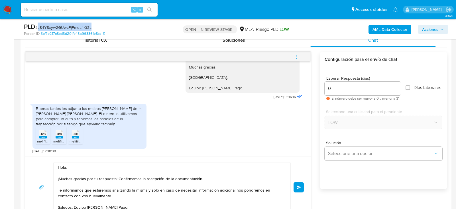
click at [80, 26] on span "# J84Y8xyw2GUwcPjPmdL4Kf3L" at bounding box center [63, 28] width 56 height 6
copy span "J84Y8xyw2GUwcPjPmdL4Kf3L"
click at [300, 186] on span "Enviar" at bounding box center [299, 186] width 4 height 3
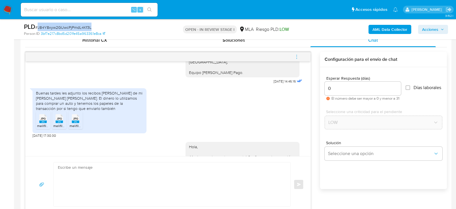
scroll to position [795, 0]
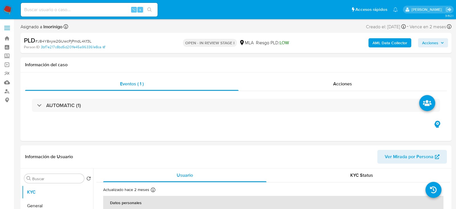
select select "10"
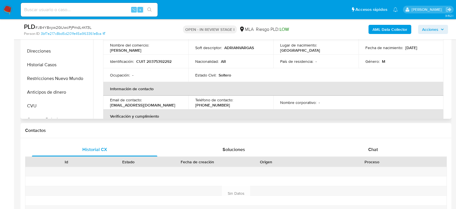
scroll to position [198, 0]
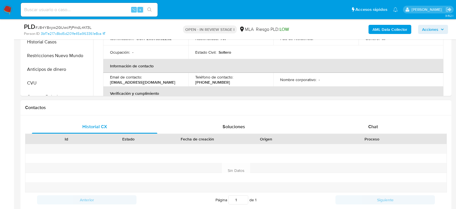
click at [368, 134] on div "Proceso" at bounding box center [371, 139] width 149 height 10
click at [368, 129] on div "Chat" at bounding box center [372, 127] width 125 height 14
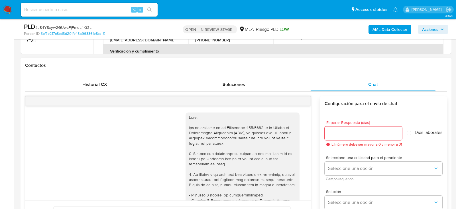
scroll to position [795, 0]
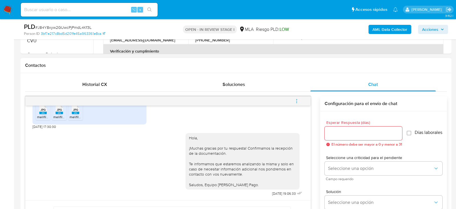
click at [295, 99] on icon "menu-action" at bounding box center [296, 100] width 5 height 5
click at [265, 84] on ul "Cerrar conversación Abrir gestor de archivos" at bounding box center [258, 94] width 58 height 25
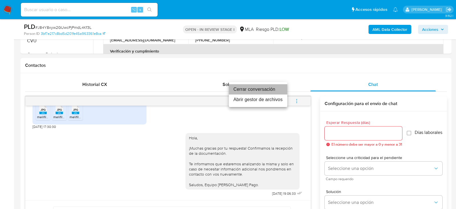
click at [265, 88] on li "Cerrar conversación" at bounding box center [258, 89] width 58 height 10
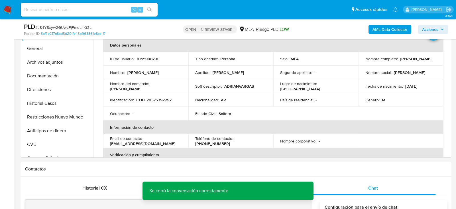
scroll to position [127, 0]
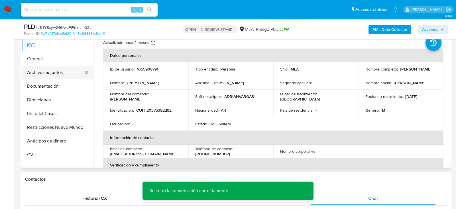
click at [50, 69] on button "Archivos adjuntos" at bounding box center [55, 73] width 67 height 14
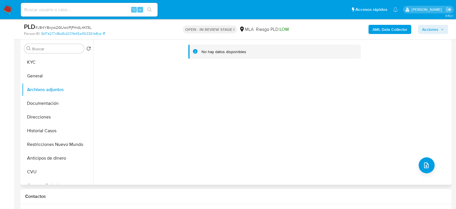
scroll to position [107, 0]
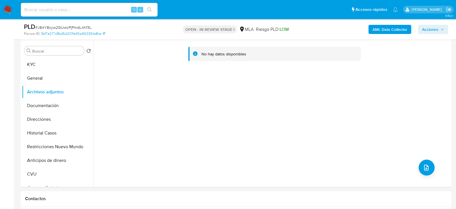
click at [380, 26] on b "AML Data Collector" at bounding box center [390, 29] width 35 height 9
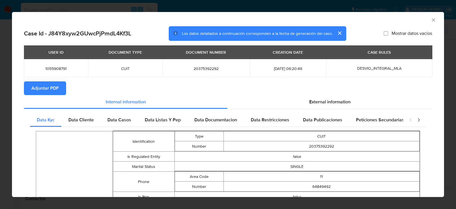
click at [50, 94] on span "Adjuntar PDF" at bounding box center [44, 88] width 27 height 13
click at [434, 18] on icon "Cerrar ventana" at bounding box center [434, 20] width 6 height 6
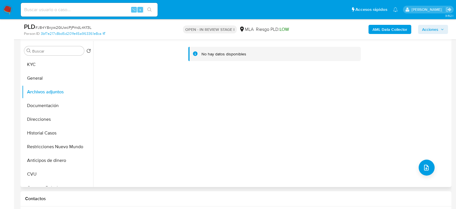
scroll to position [105, 0]
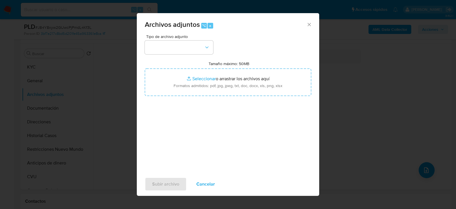
click at [167, 64] on div "Tamaño máximo: 50MB Seleccionar archivos Seleccionar o arrastrar los archivos a…" at bounding box center [228, 78] width 166 height 35
click at [167, 48] on button "button" at bounding box center [179, 47] width 68 height 14
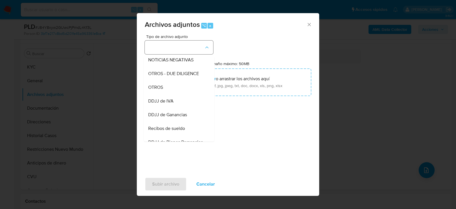
scroll to position [93, 0]
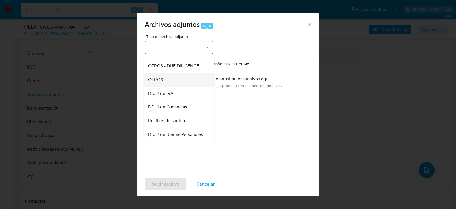
click at [159, 79] on span "OTROS" at bounding box center [155, 79] width 15 height 6
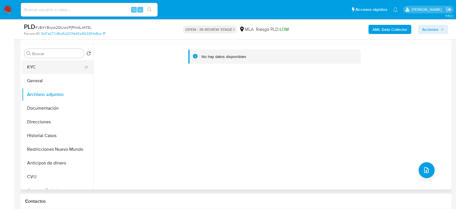
click at [35, 64] on button "KYC" at bounding box center [55, 67] width 67 height 14
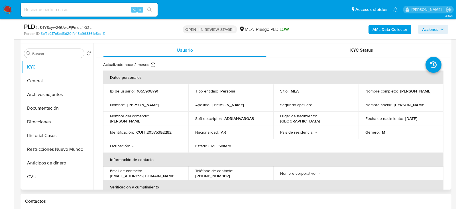
drag, startPoint x: 364, startPoint y: 93, endPoint x: 399, endPoint y: 93, distance: 34.8
click at [400, 93] on div "Nombre completo : Adrian Ariel Vargas" at bounding box center [401, 90] width 72 height 5
click at [50, 111] on button "Documentación" at bounding box center [55, 108] width 67 height 14
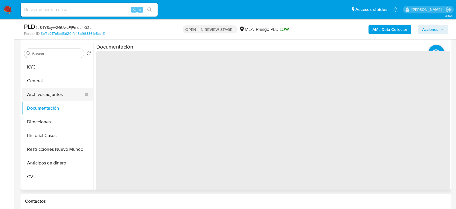
click at [48, 97] on button "Archivos adjuntos" at bounding box center [55, 95] width 67 height 14
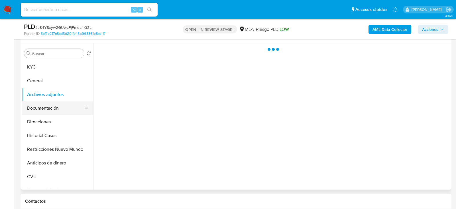
click at [56, 111] on button "Documentación" at bounding box center [55, 108] width 67 height 14
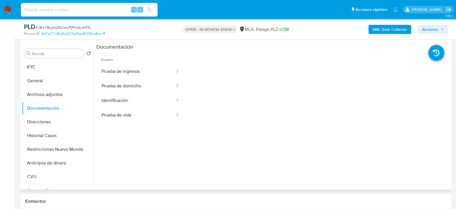
click at [146, 60] on span "Usuario" at bounding box center [140, 57] width 88 height 14
click at [146, 65] on button "Prueba de ingresos" at bounding box center [135, 71] width 79 height 15
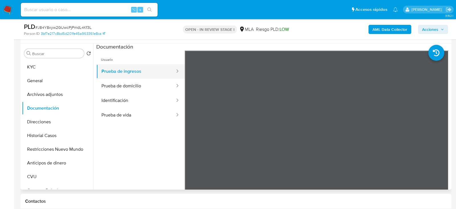
scroll to position [50, 0]
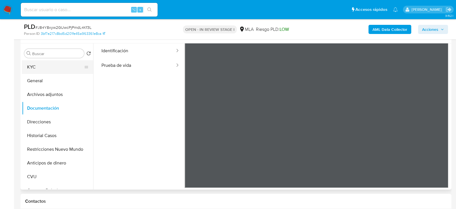
click at [41, 62] on button "KYC" at bounding box center [55, 67] width 67 height 14
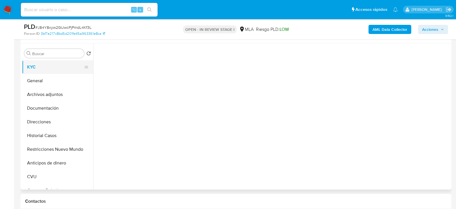
scroll to position [0, 0]
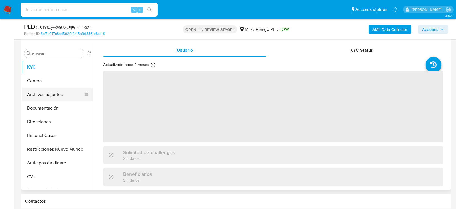
click at [50, 93] on button "Archivos adjuntos" at bounding box center [55, 95] width 67 height 14
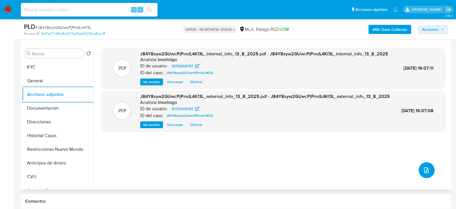
click at [422, 174] on button "upload-file" at bounding box center [427, 170] width 16 height 16
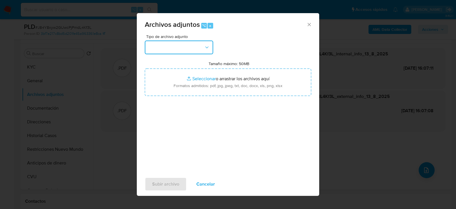
click at [192, 48] on button "button" at bounding box center [179, 47] width 68 height 14
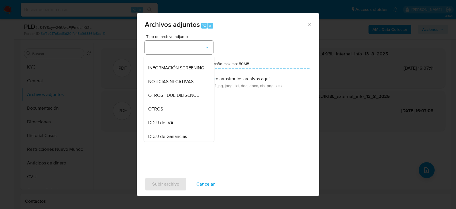
scroll to position [70, 0]
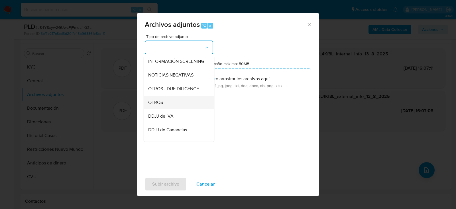
click at [180, 102] on div "OTROS" at bounding box center [177, 102] width 58 height 14
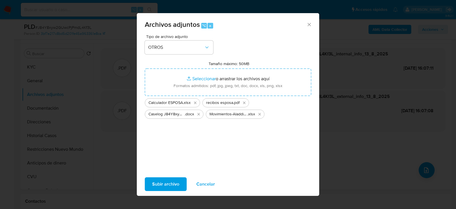
click at [163, 188] on span "Subir archivo" at bounding box center [165, 184] width 27 height 13
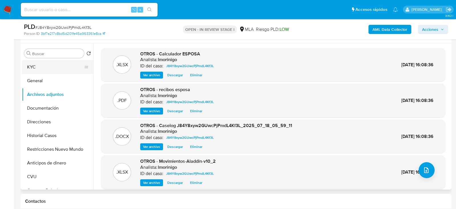
click at [40, 65] on button "KYC" at bounding box center [55, 67] width 67 height 14
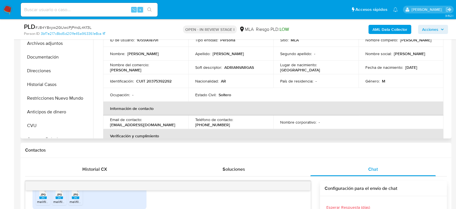
scroll to position [141, 0]
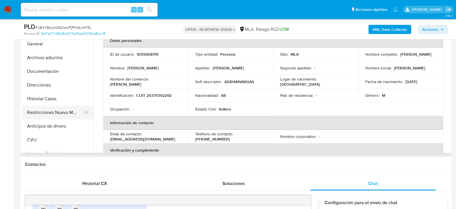
click at [54, 115] on button "Restricciones Nuevo Mundo" at bounding box center [55, 112] width 67 height 14
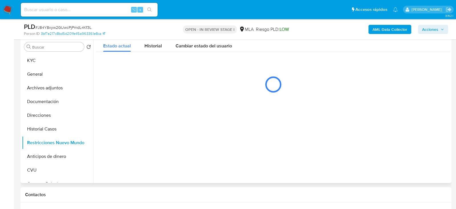
scroll to position [110, 0]
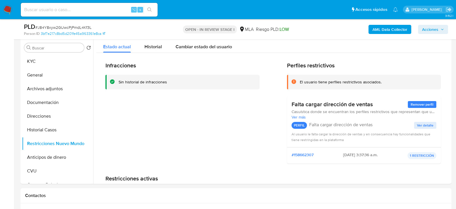
click at [438, 27] on span "Acciones" at bounding box center [430, 29] width 16 height 9
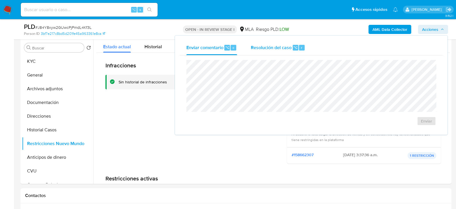
click at [285, 54] on div "Resolución del caso ⌥ r" at bounding box center [278, 47] width 54 height 15
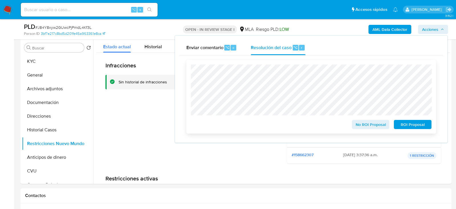
click at [362, 124] on span "No ROI Proposal" at bounding box center [371, 124] width 30 height 8
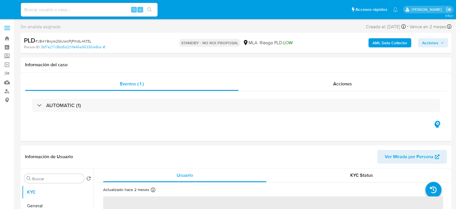
select select "10"
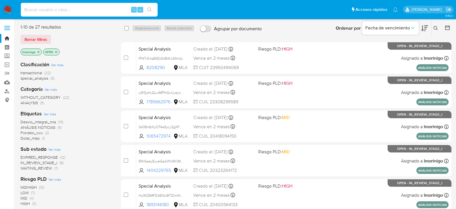
click at [108, 8] on input at bounding box center [89, 9] width 137 height 7
paste input "2429567412"
type input "2429567412"
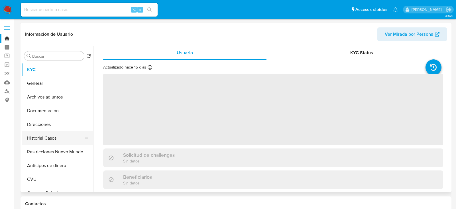
click at [47, 139] on button "Historial Casos" at bounding box center [55, 138] width 67 height 14
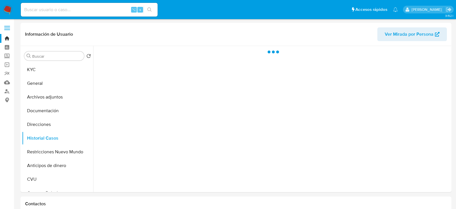
select select "10"
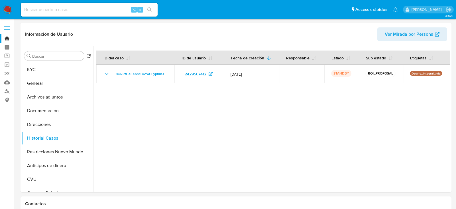
click at [105, 14] on div "⌥ s" at bounding box center [89, 10] width 137 height 14
click at [105, 11] on input at bounding box center [89, 9] width 137 height 7
paste input "l6CmDVH4efxZcCYsALQI0r13"
type input "l6CmDVH4efxZcCYsALQI0r13"
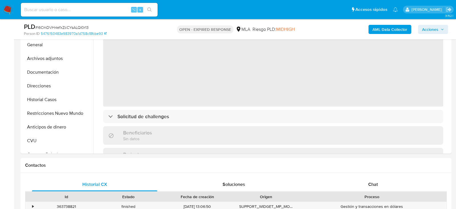
scroll to position [173, 0]
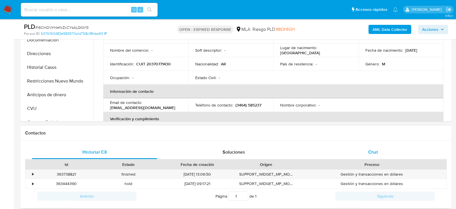
click at [355, 148] on div "Chat" at bounding box center [372, 152] width 125 height 14
select select "10"
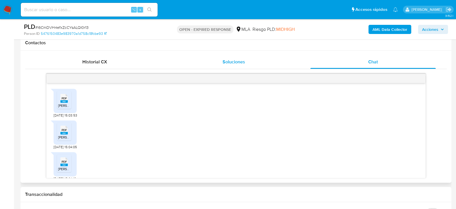
scroll to position [388, 0]
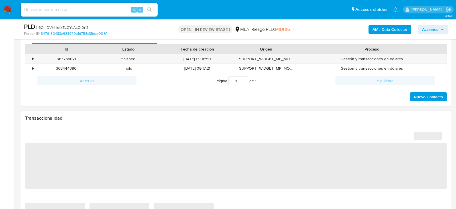
select select "10"
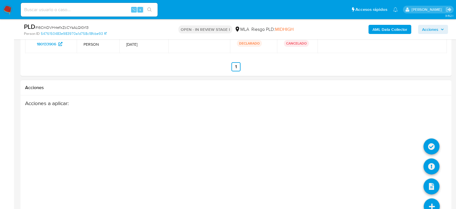
scroll to position [921, 0]
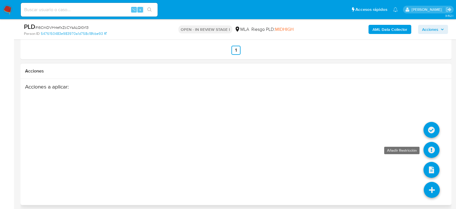
click at [431, 142] on icon at bounding box center [432, 150] width 16 height 16
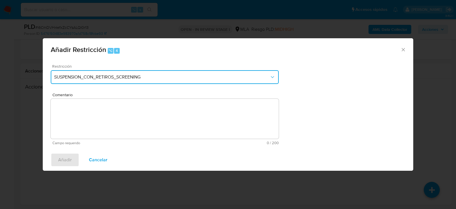
click at [129, 80] on span "SUSPENSION_CON_RETIROS_SCREENING" at bounding box center [162, 77] width 216 height 6
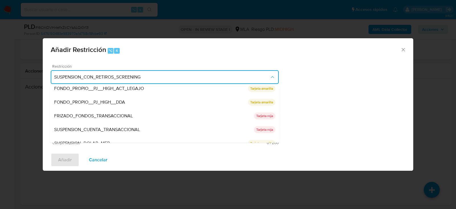
scroll to position [93, 0]
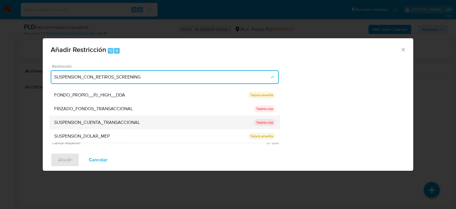
click at [109, 119] on span "SUSPENSION_CUENTA_TRANSACCIONAL" at bounding box center [97, 122] width 86 height 6
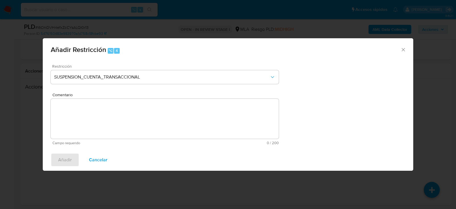
click at [109, 119] on textarea "Comentario" at bounding box center [165, 119] width 228 height 40
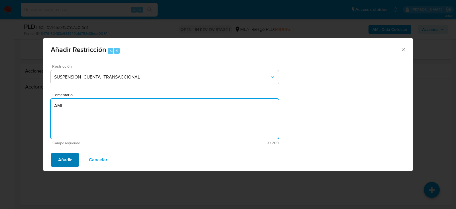
type textarea "AML"
click at [62, 159] on span "Añadir" at bounding box center [65, 159] width 14 height 13
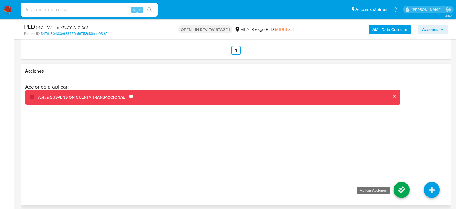
click at [399, 182] on icon at bounding box center [402, 190] width 16 height 16
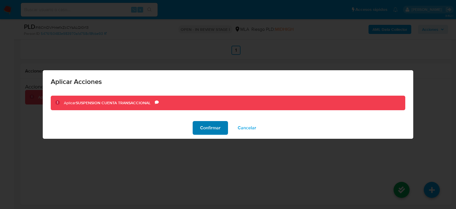
click at [203, 130] on span "Confirmar" at bounding box center [210, 127] width 21 height 13
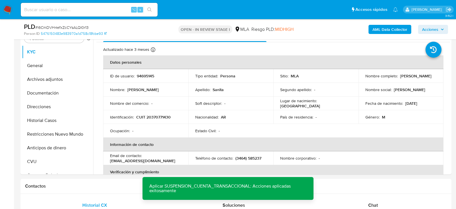
scroll to position [116, 0]
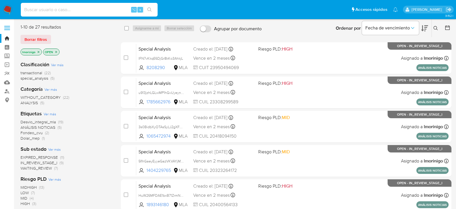
click at [107, 12] on input at bounding box center [89, 9] width 137 height 7
paste input "HuW26MFDAE1bxB71ZrmN2QqG"
type input "HuW26MFDAE1bxB71ZrmN2QqG"
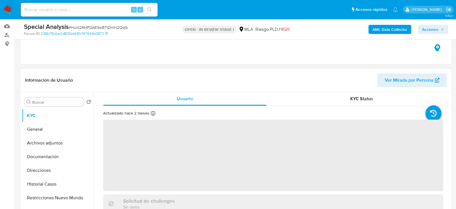
scroll to position [42, 0]
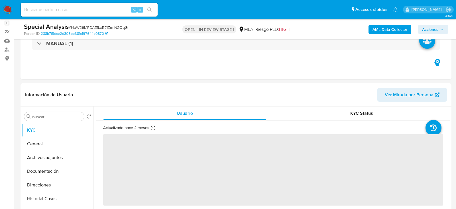
select select "10"
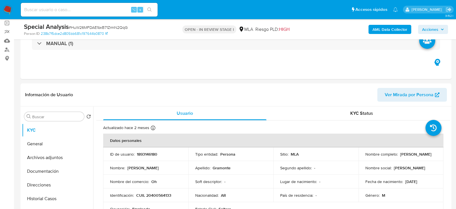
click at [111, 12] on input at bounding box center [89, 9] width 137 height 7
paste input "PNj7pKhdeu9Op7Qs4UywuY95"
type input "PNj7pKhdeu9Op7Qs4UywuY95"
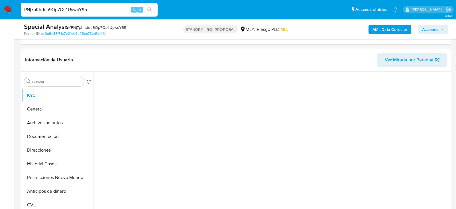
scroll to position [100, 0]
click at [42, 119] on button "Archivos adjuntos" at bounding box center [55, 123] width 67 height 14
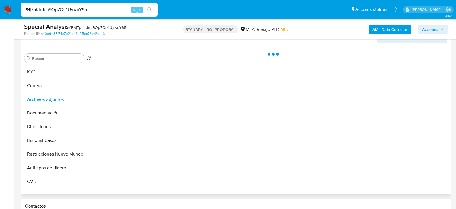
select select "10"
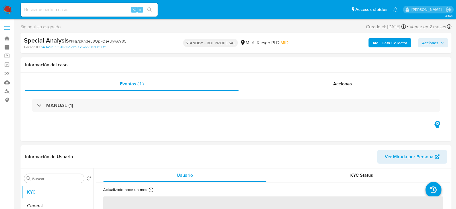
select select "10"
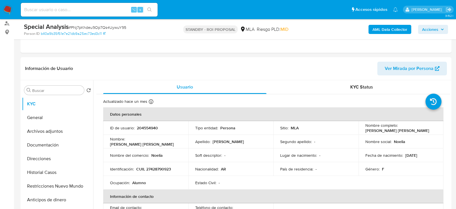
scroll to position [103, 0]
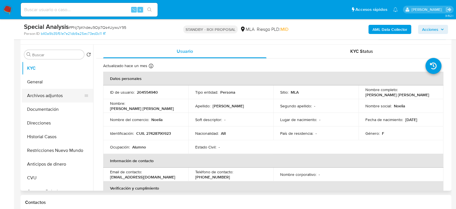
click at [50, 94] on button "Archivos adjuntos" at bounding box center [55, 96] width 67 height 14
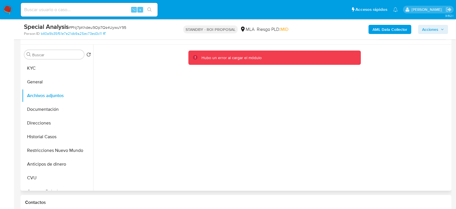
click at [277, 55] on div "Hubo un error al cargar el módulo" at bounding box center [279, 57] width 155 height 5
click at [53, 94] on button "Archivos adjuntos" at bounding box center [55, 96] width 67 height 14
click at [49, 82] on button "General" at bounding box center [55, 82] width 67 height 14
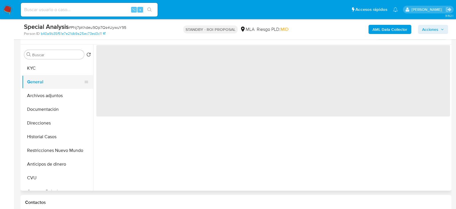
click at [49, 87] on button "General" at bounding box center [55, 82] width 67 height 14
click at [50, 91] on button "Archivos adjuntos" at bounding box center [55, 96] width 67 height 14
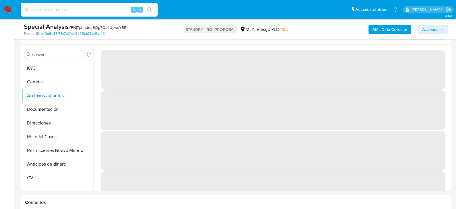
click at [101, 7] on input at bounding box center [89, 9] width 137 height 7
paste input "SVrNFvA7i910m7nlnycQNjQW"
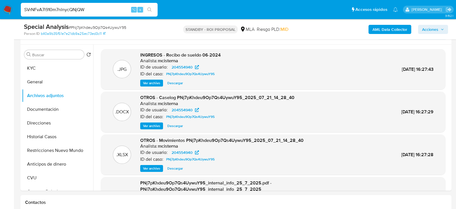
type input "SVrNFvA7i910m7nlnycQNjQW"
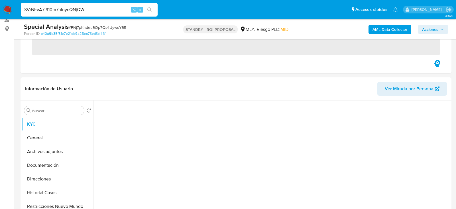
scroll to position [106, 0]
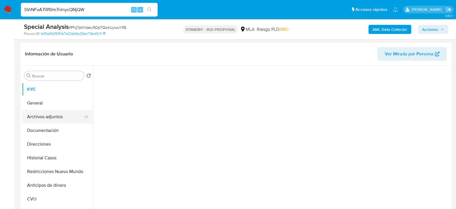
click at [52, 112] on button "Archivos adjuntos" at bounding box center [55, 117] width 67 height 14
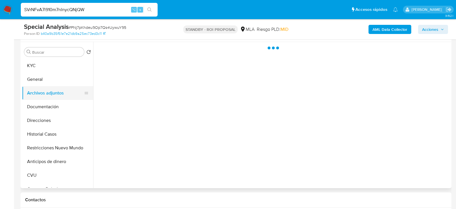
select select "10"
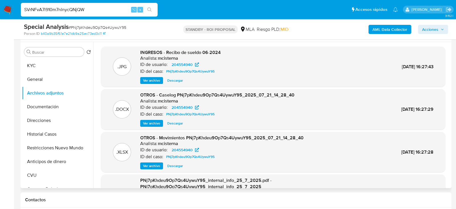
click at [157, 122] on span "Ver archivo" at bounding box center [151, 123] width 17 height 6
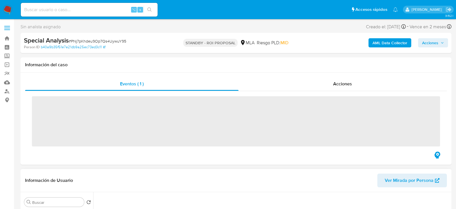
scroll to position [84, 0]
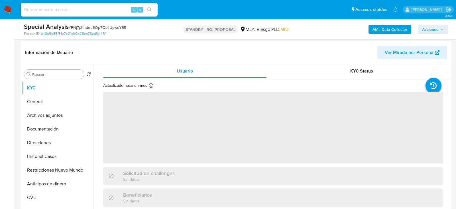
select select "10"
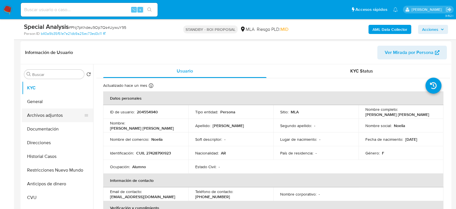
click at [33, 118] on button "Archivos adjuntos" at bounding box center [55, 115] width 67 height 14
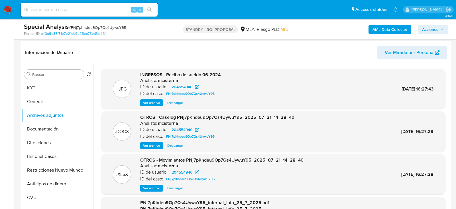
click at [176, 146] on span "Descargar" at bounding box center [175, 146] width 16 height 6
click at [172, 118] on span "OTROS - Caselog PNj7pKhdeu9Op7Qs4UywuY95_2025_07_21_14_28_40" at bounding box center [217, 117] width 154 height 7
click at [179, 130] on span "204554940" at bounding box center [182, 129] width 21 height 7
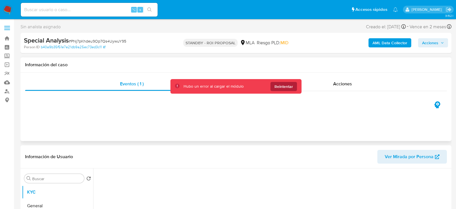
click at [282, 89] on span "Reintentar" at bounding box center [284, 86] width 19 height 9
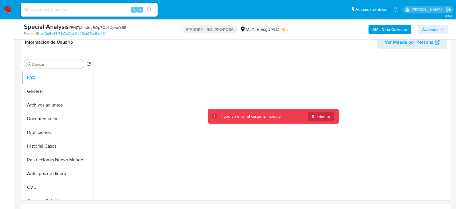
scroll to position [98, 0]
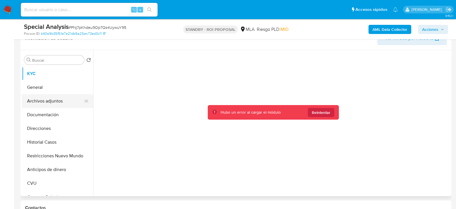
click at [43, 102] on button "Archivos adjuntos" at bounding box center [55, 101] width 67 height 14
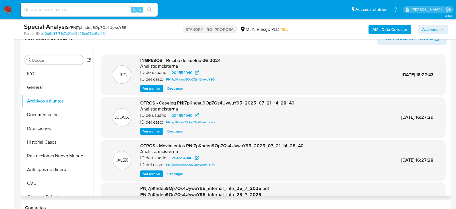
click at [175, 130] on span "Descargar" at bounding box center [175, 131] width 16 height 6
click at [174, 90] on span "Descargar" at bounding box center [175, 89] width 16 height 6
click at [91, 9] on input at bounding box center [89, 9] width 137 height 7
paste input "HuW26MFDAE1bxB71ZrmN2QqG"
type input "HuW26MFDAE1bxB71ZrmN2QqG"
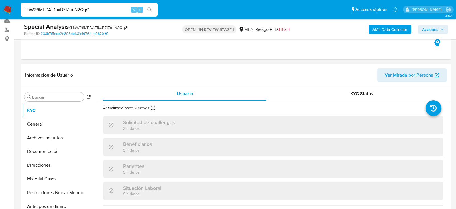
select select "10"
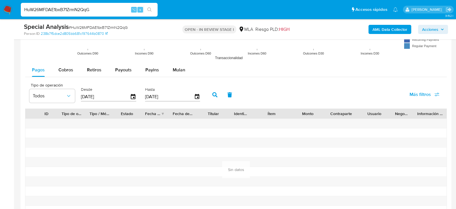
scroll to position [605, 0]
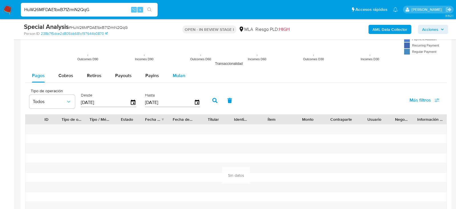
click at [180, 75] on span "Mulan" at bounding box center [179, 75] width 13 height 7
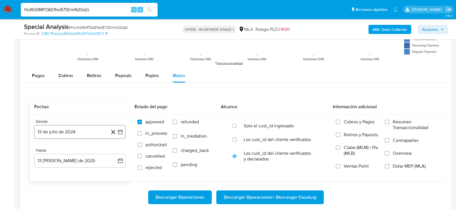
click at [99, 127] on button "13 de julio de 2024" at bounding box center [79, 132] width 91 height 14
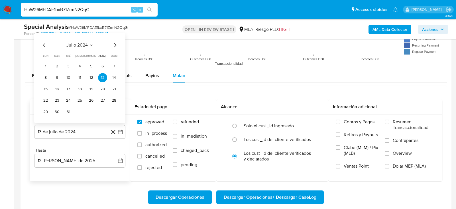
click at [116, 42] on icon "Mes siguiente" at bounding box center [115, 45] width 7 height 7
click at [43, 42] on icon "Mes anterior" at bounding box center [44, 45] width 7 height 7
click at [48, 62] on button "1" at bounding box center [45, 66] width 9 height 9
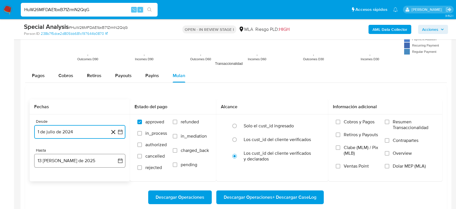
click at [66, 157] on button "13 [PERSON_NAME] de 2025" at bounding box center [79, 161] width 91 height 14
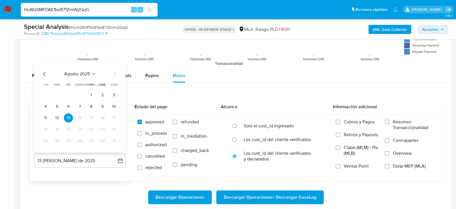
click at [43, 72] on icon "Mes anterior" at bounding box center [44, 74] width 2 height 4
click at [47, 137] on button "30" at bounding box center [45, 140] width 9 height 9
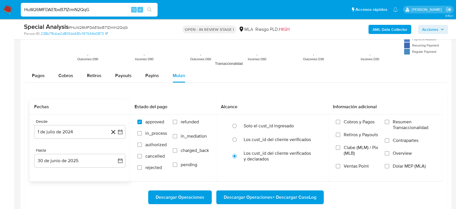
click at [70, 185] on div "Descargar Operaciones Descargar Operaciones + Descargar CaseLog" at bounding box center [236, 197] width 413 height 32
click at [420, 167] on label "Dolar MEP (MLA)" at bounding box center [410, 169] width 50 height 13
click at [389, 167] on input "Dolar MEP (MLA)" at bounding box center [387, 166] width 5 height 5
click at [298, 198] on span "Descargar Operaciones + Descargar CaseLog" at bounding box center [270, 197] width 93 height 13
